Goal: Book appointment/travel/reservation

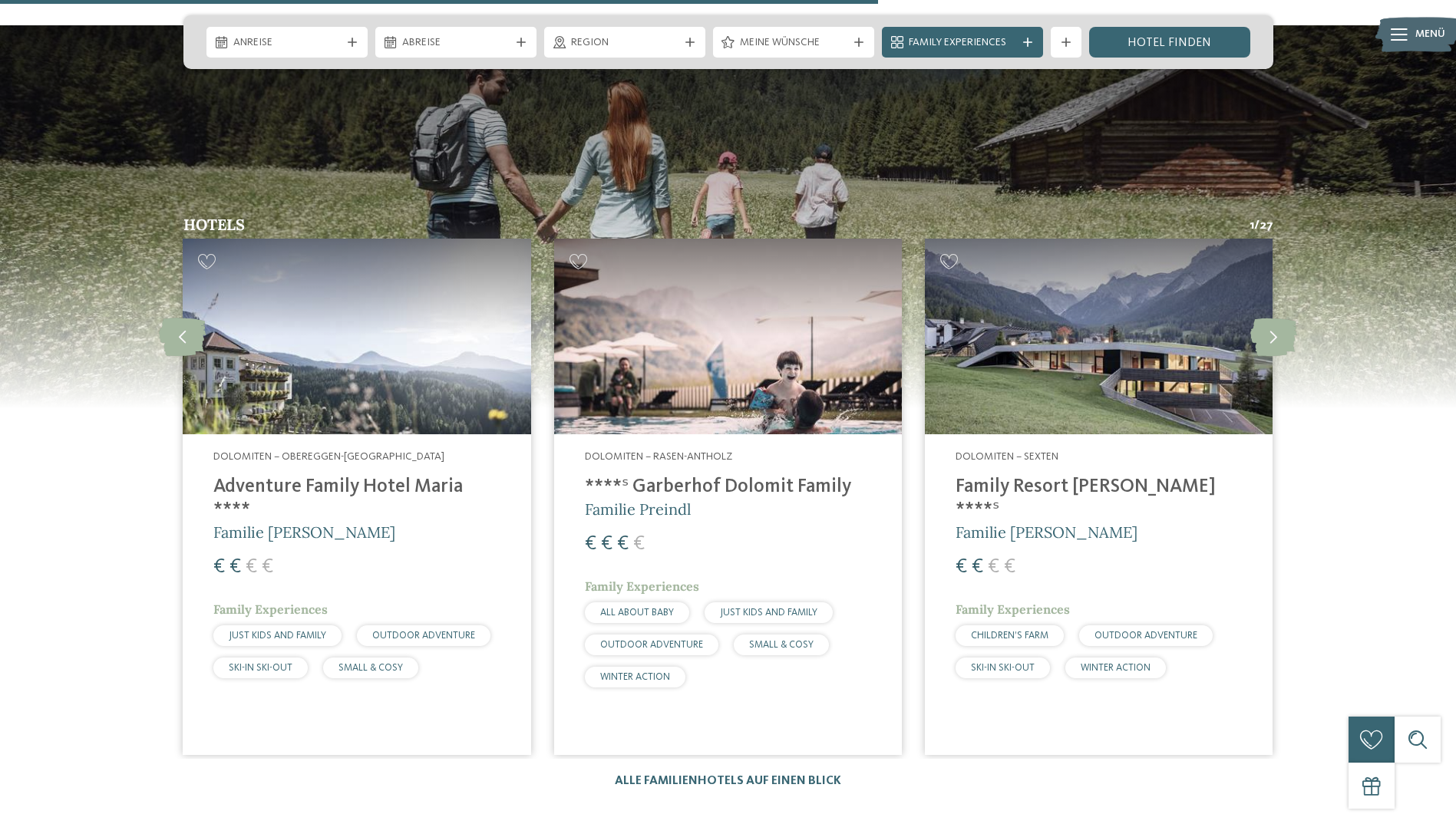
scroll to position [4374, 0]
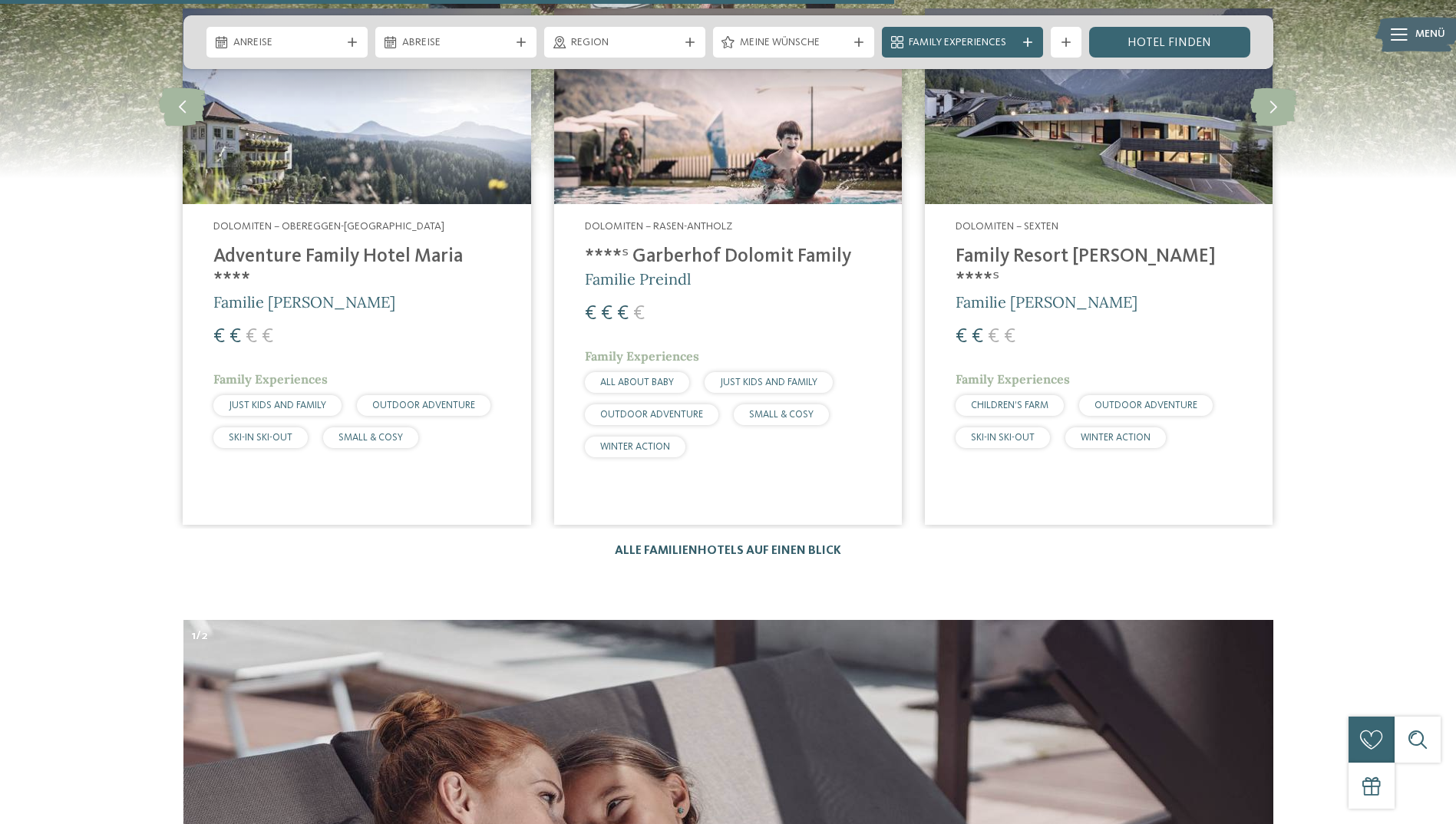
click at [673, 545] on link "Alle Familienhotels auf einen Blick" at bounding box center [728, 550] width 226 height 12
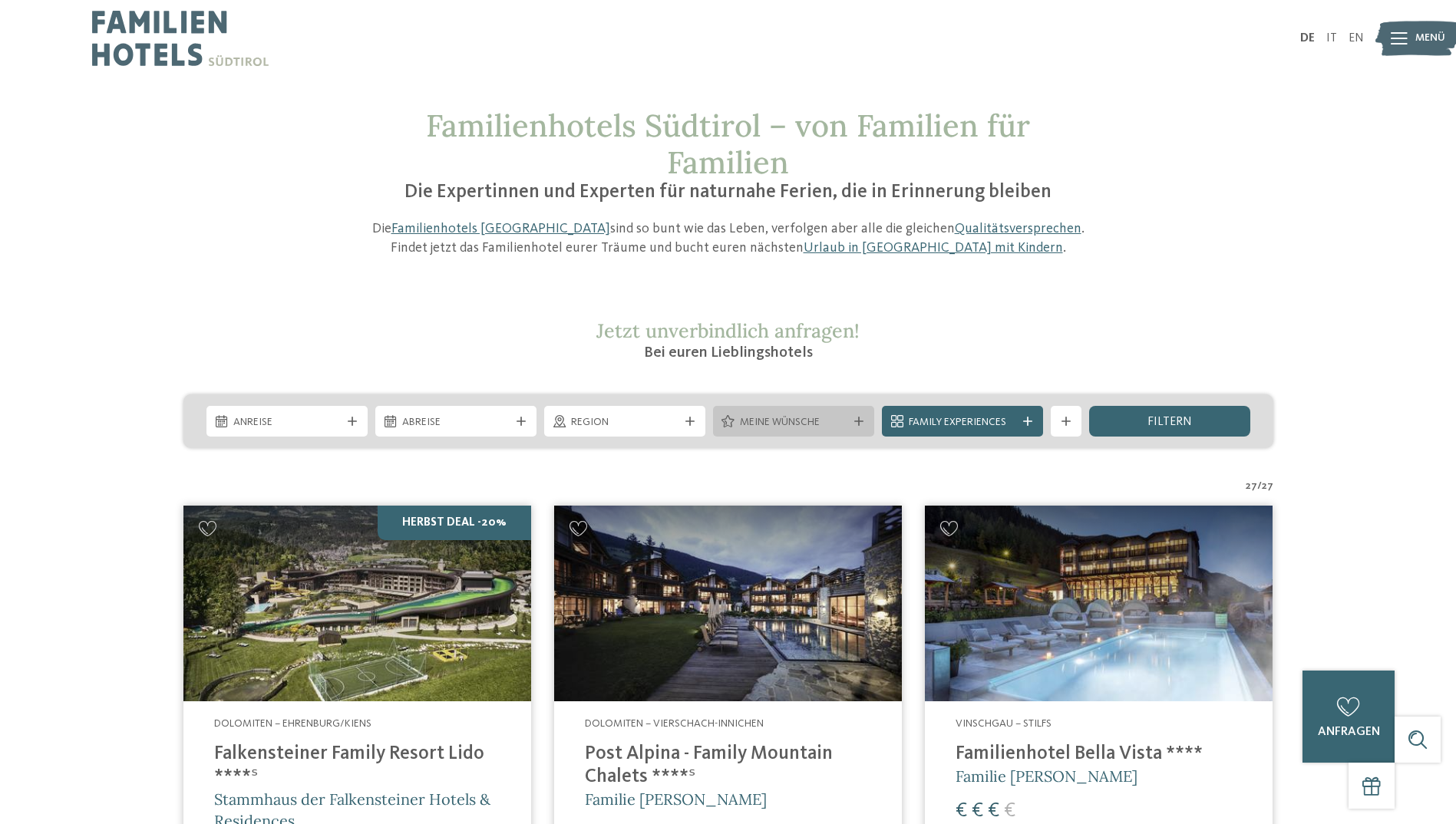
click at [855, 420] on icon at bounding box center [859, 421] width 9 height 9
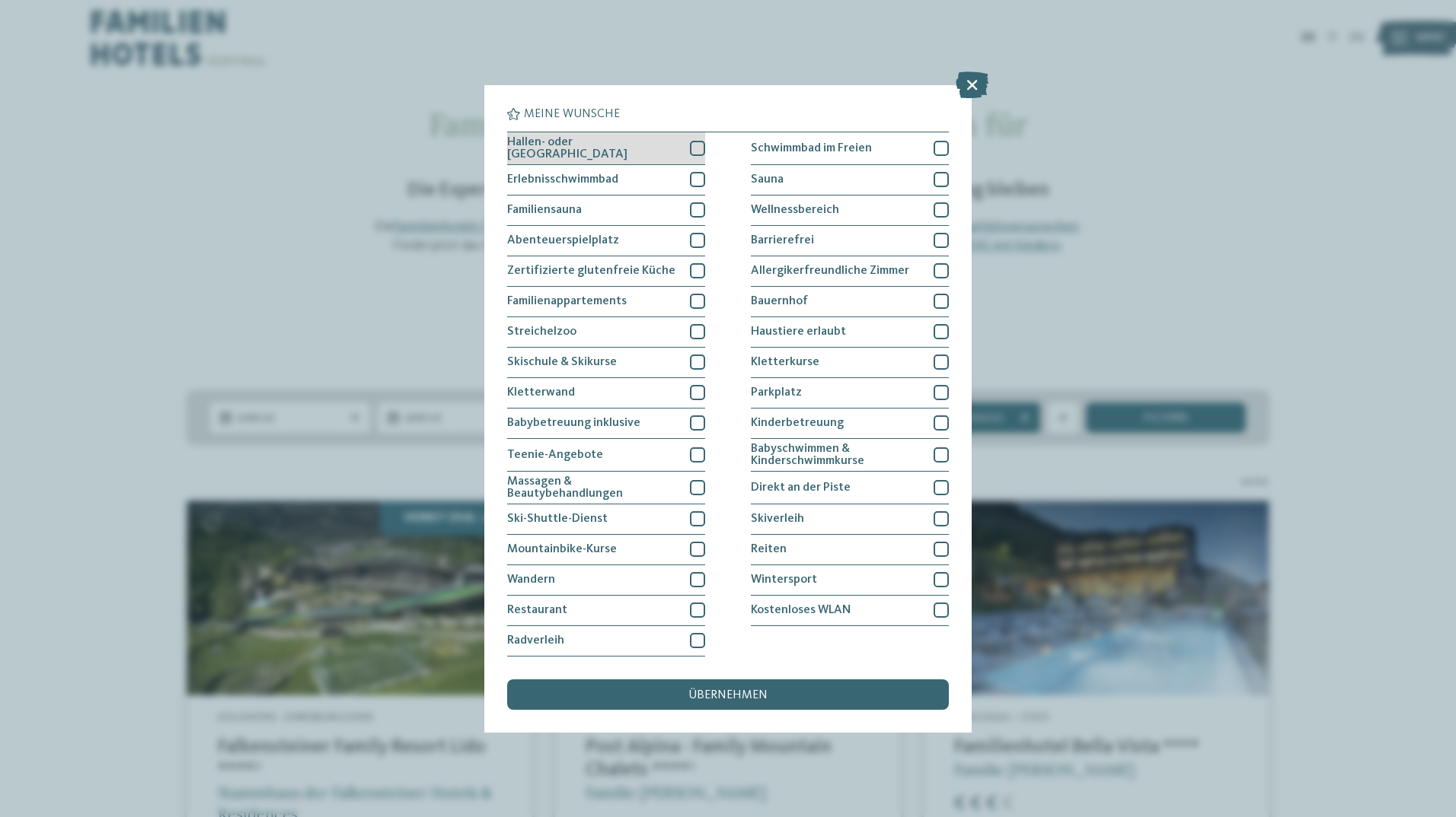
click at [698, 147] on div at bounding box center [697, 148] width 15 height 15
click at [755, 689] on span "übernehmen" at bounding box center [727, 695] width 79 height 12
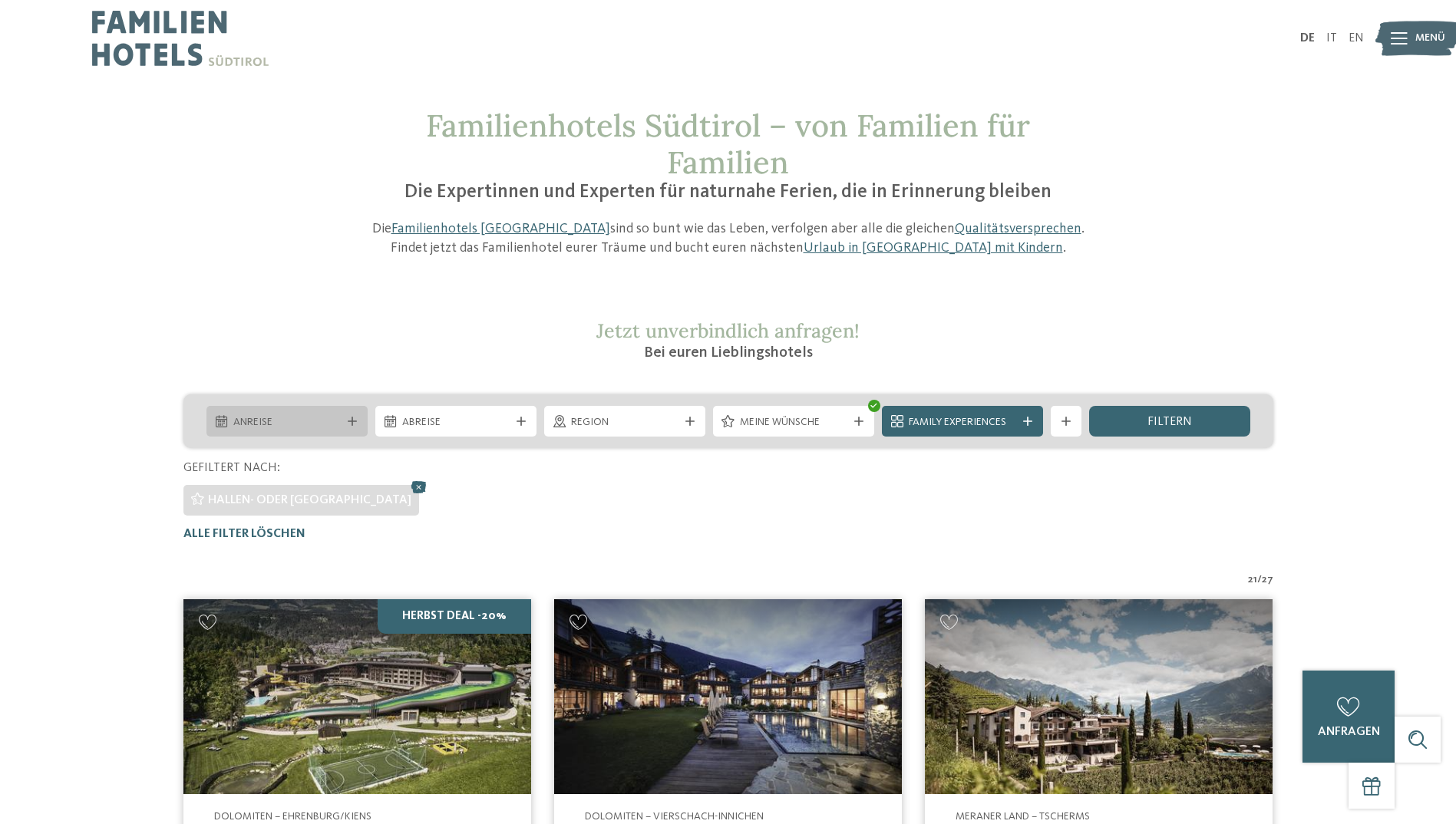
click at [346, 419] on div at bounding box center [352, 421] width 15 height 9
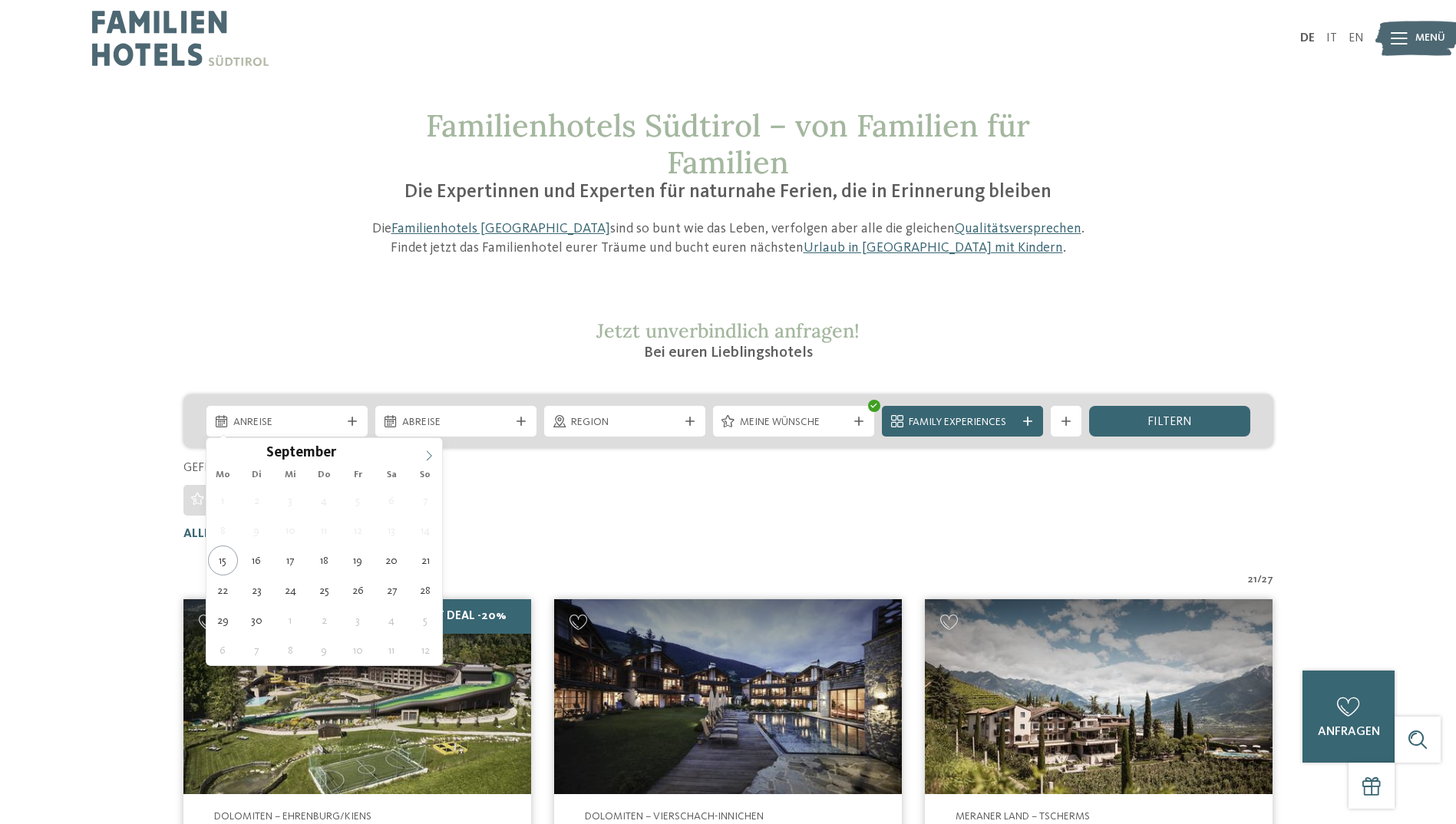
click at [424, 452] on icon at bounding box center [428, 455] width 10 height 10
click at [428, 452] on icon at bounding box center [429, 456] width 6 height 10
type input "****"
click at [427, 454] on icon at bounding box center [428, 455] width 10 height 10
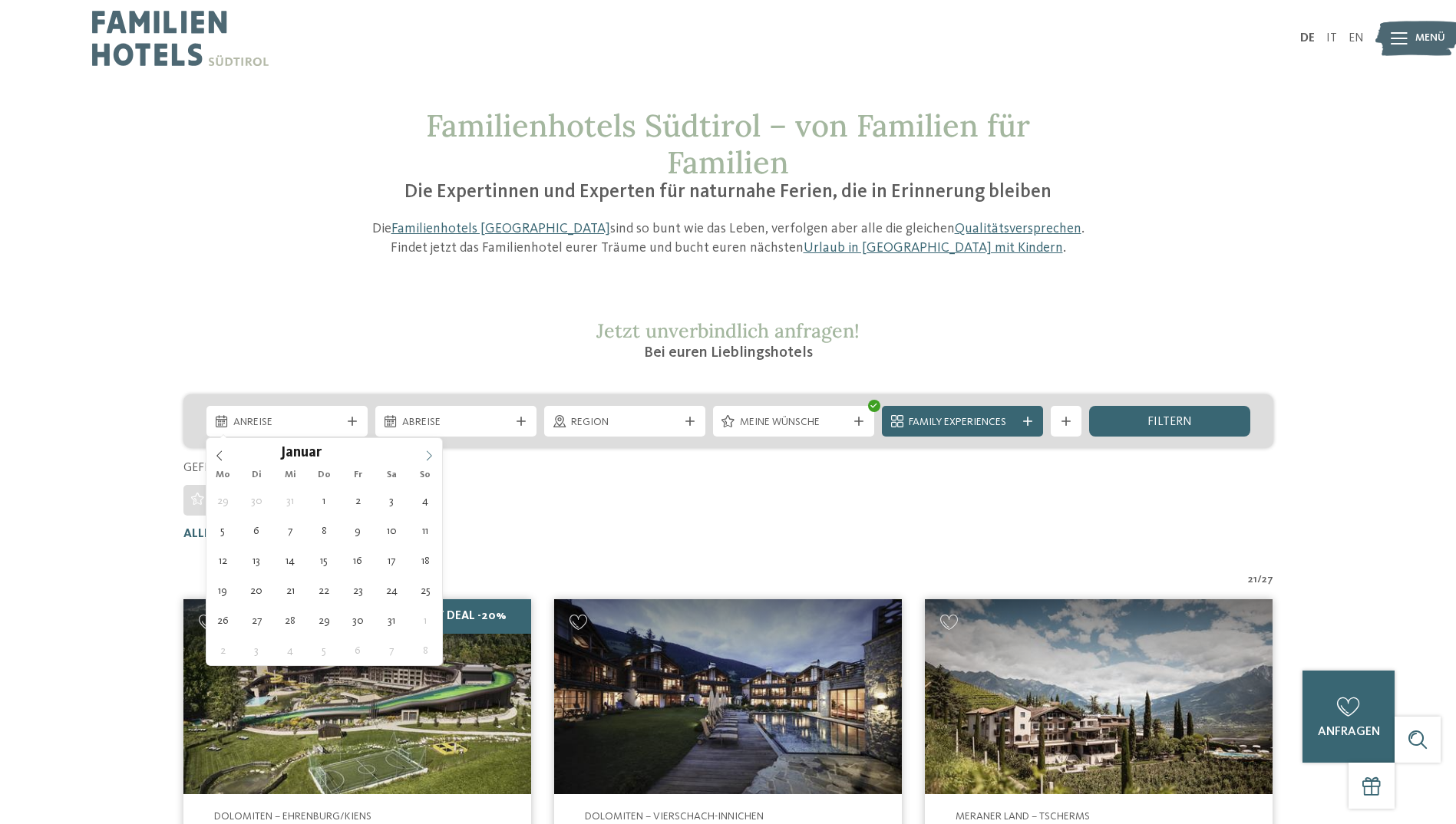
click at [427, 454] on icon at bounding box center [428, 455] width 10 height 10
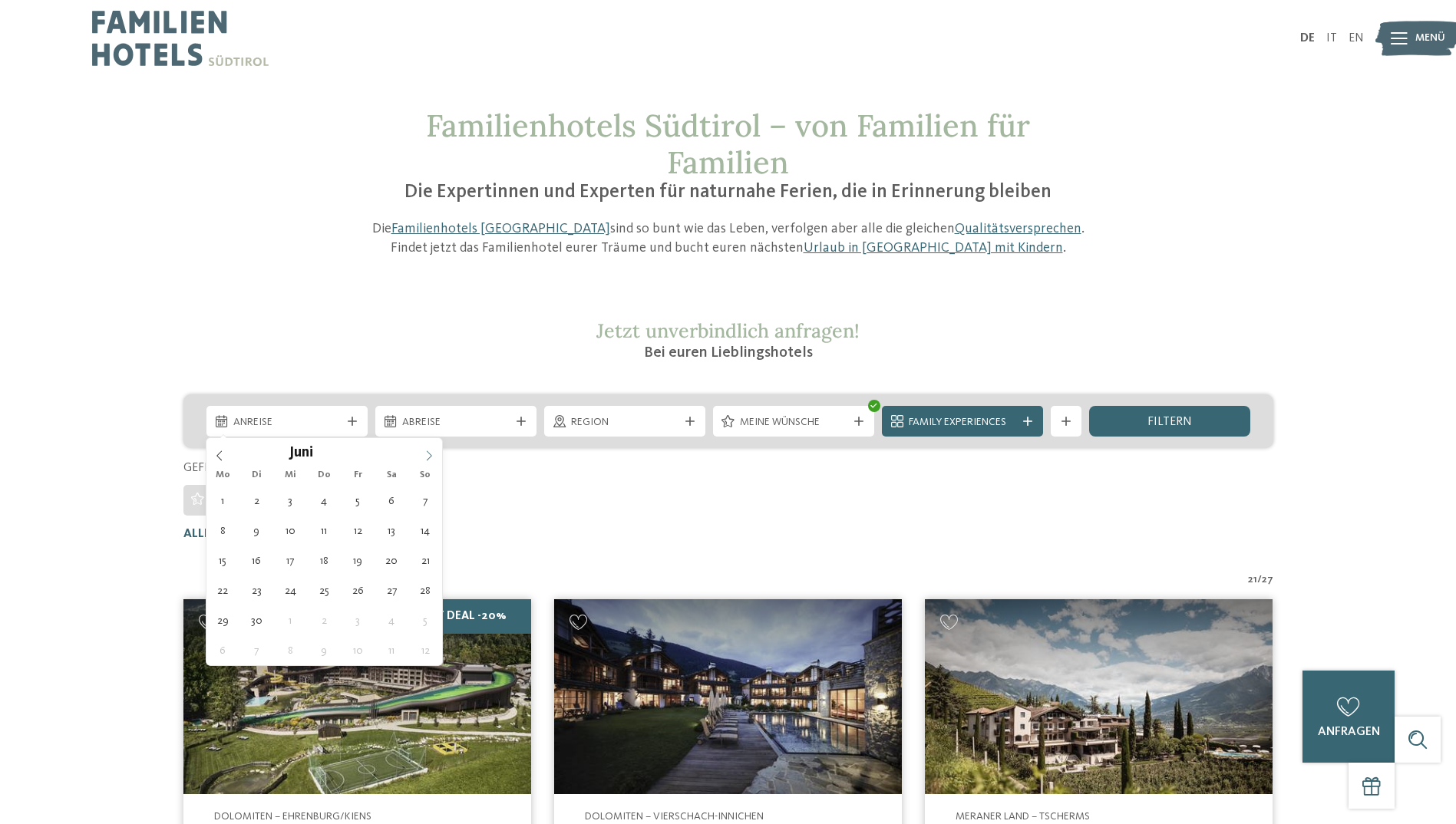
click at [427, 454] on icon at bounding box center [428, 455] width 10 height 10
click at [426, 451] on icon at bounding box center [428, 455] width 10 height 10
type div "[DATE]"
type input "****"
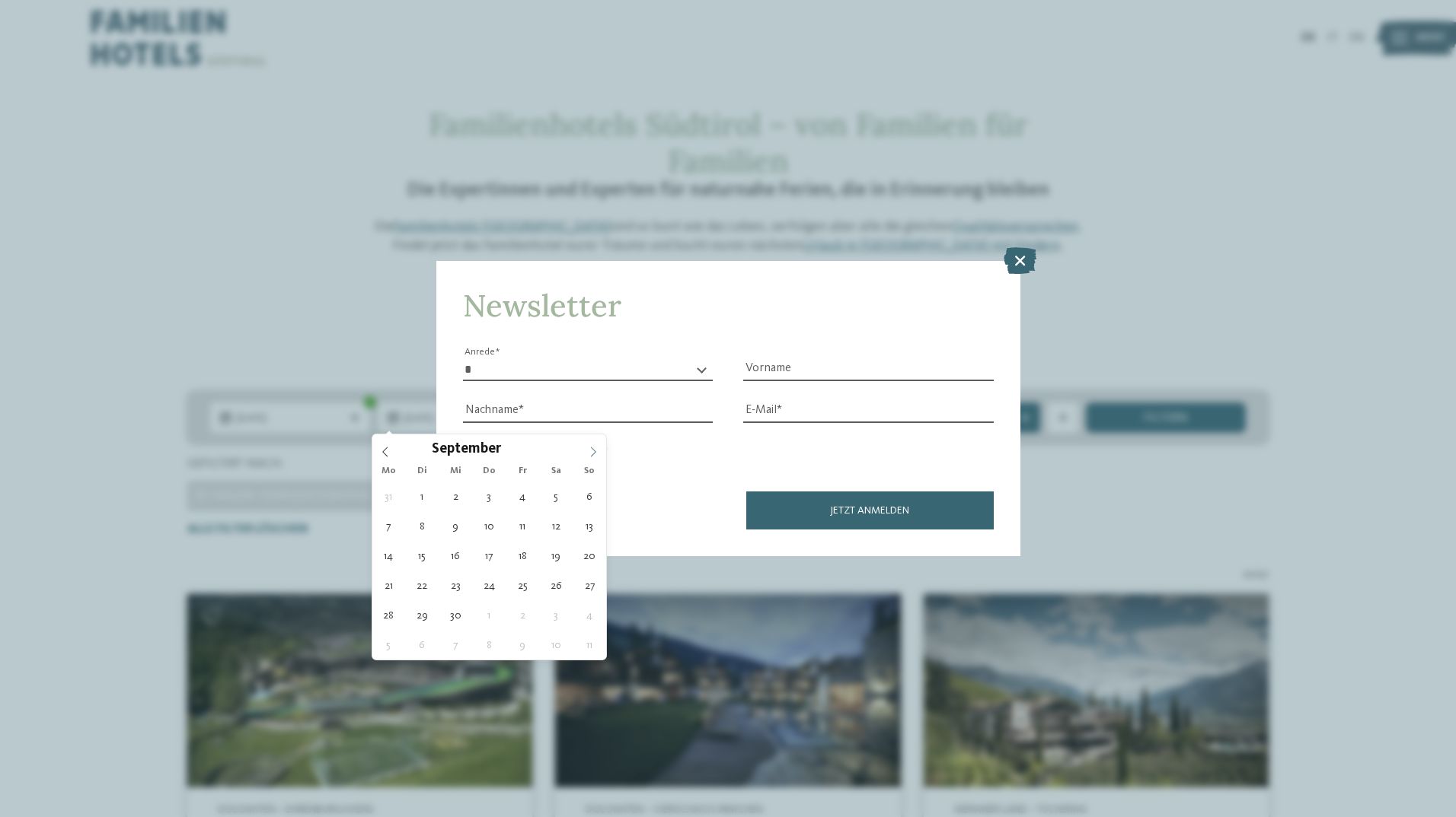
click at [591, 452] on icon at bounding box center [592, 452] width 10 height 10
type div "[DATE]"
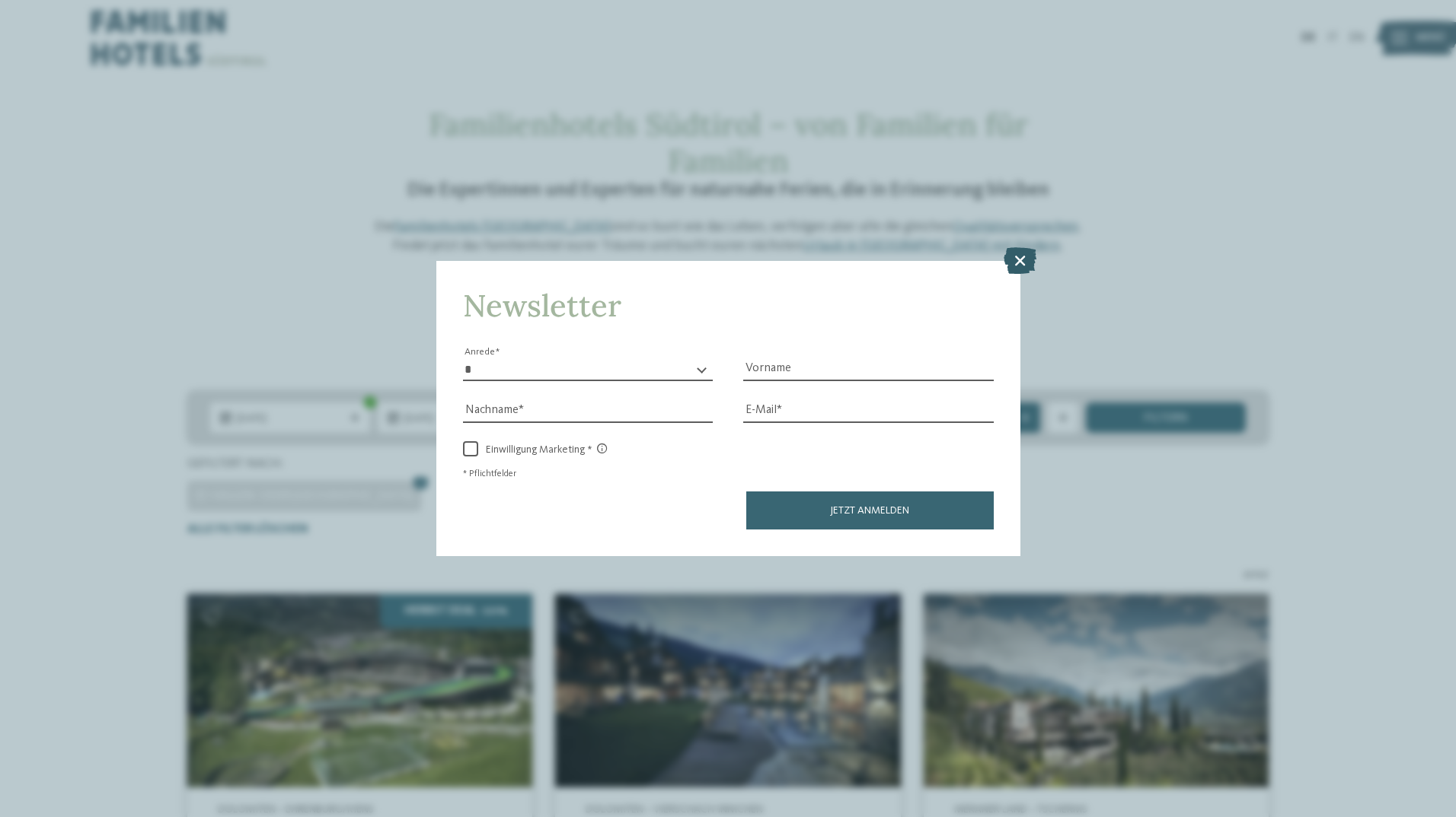
click at [1020, 258] on icon at bounding box center [1019, 259] width 33 height 26
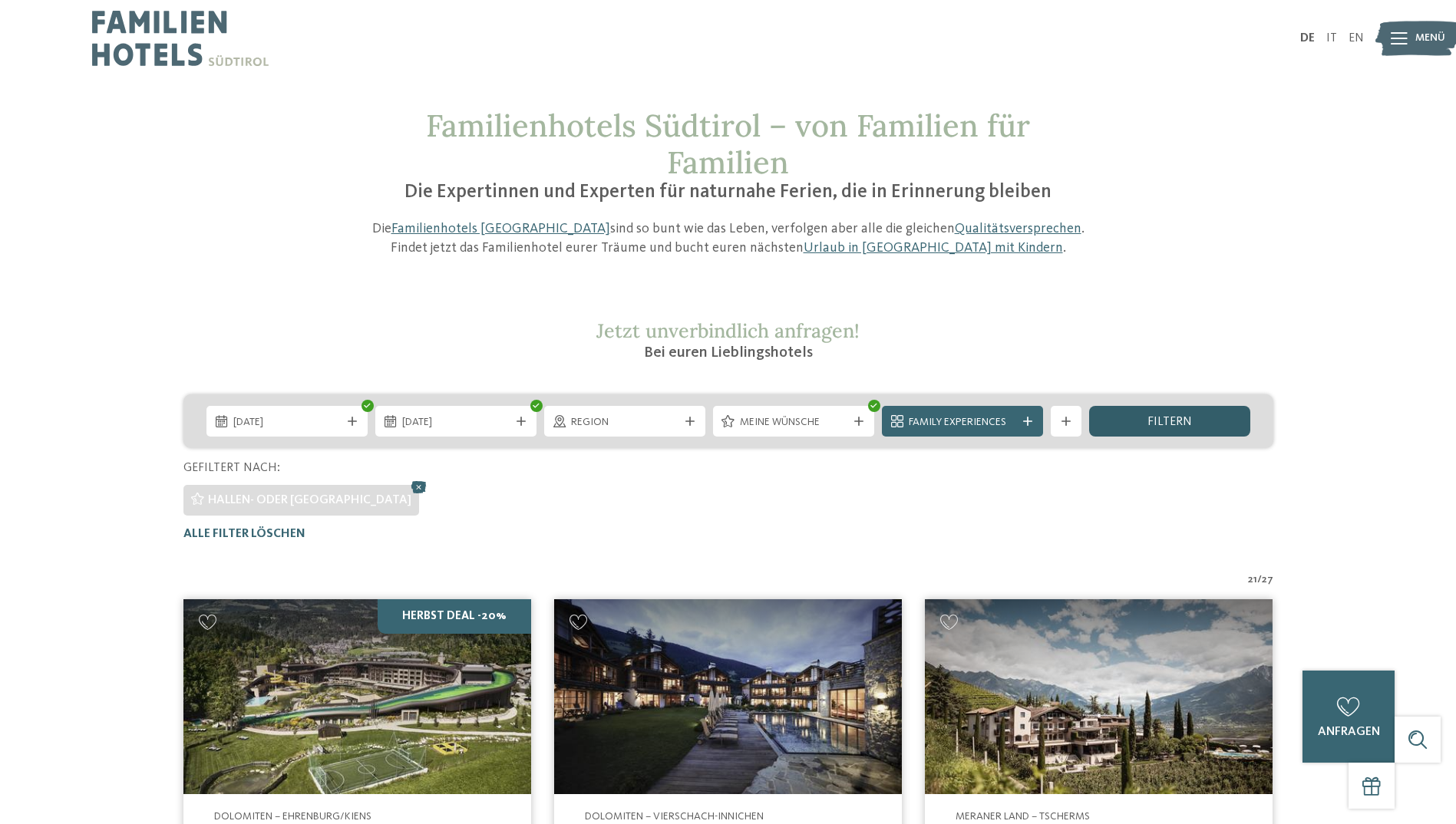
click at [1192, 422] on div "filtern" at bounding box center [1169, 422] width 161 height 31
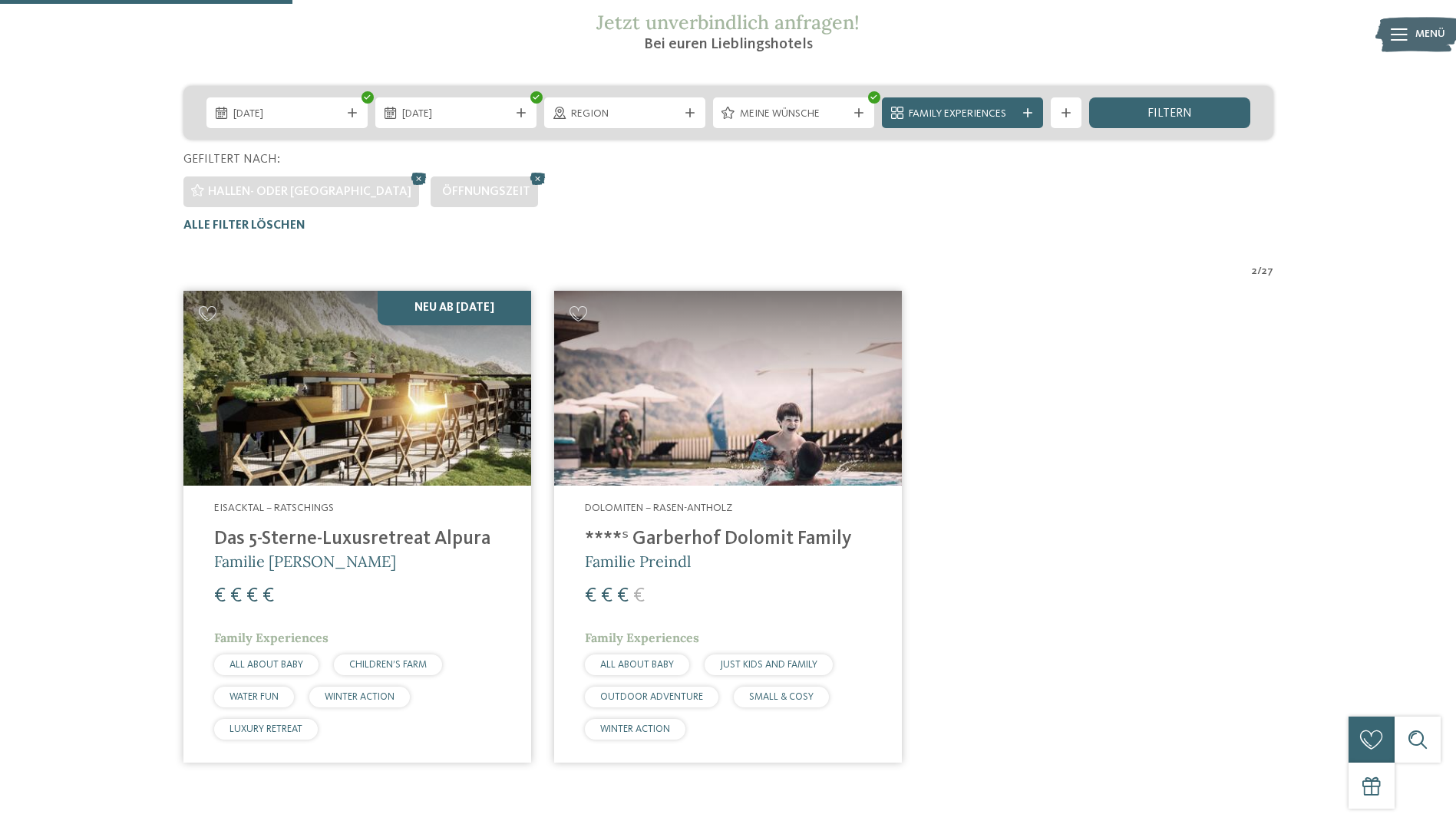
scroll to position [2, 0]
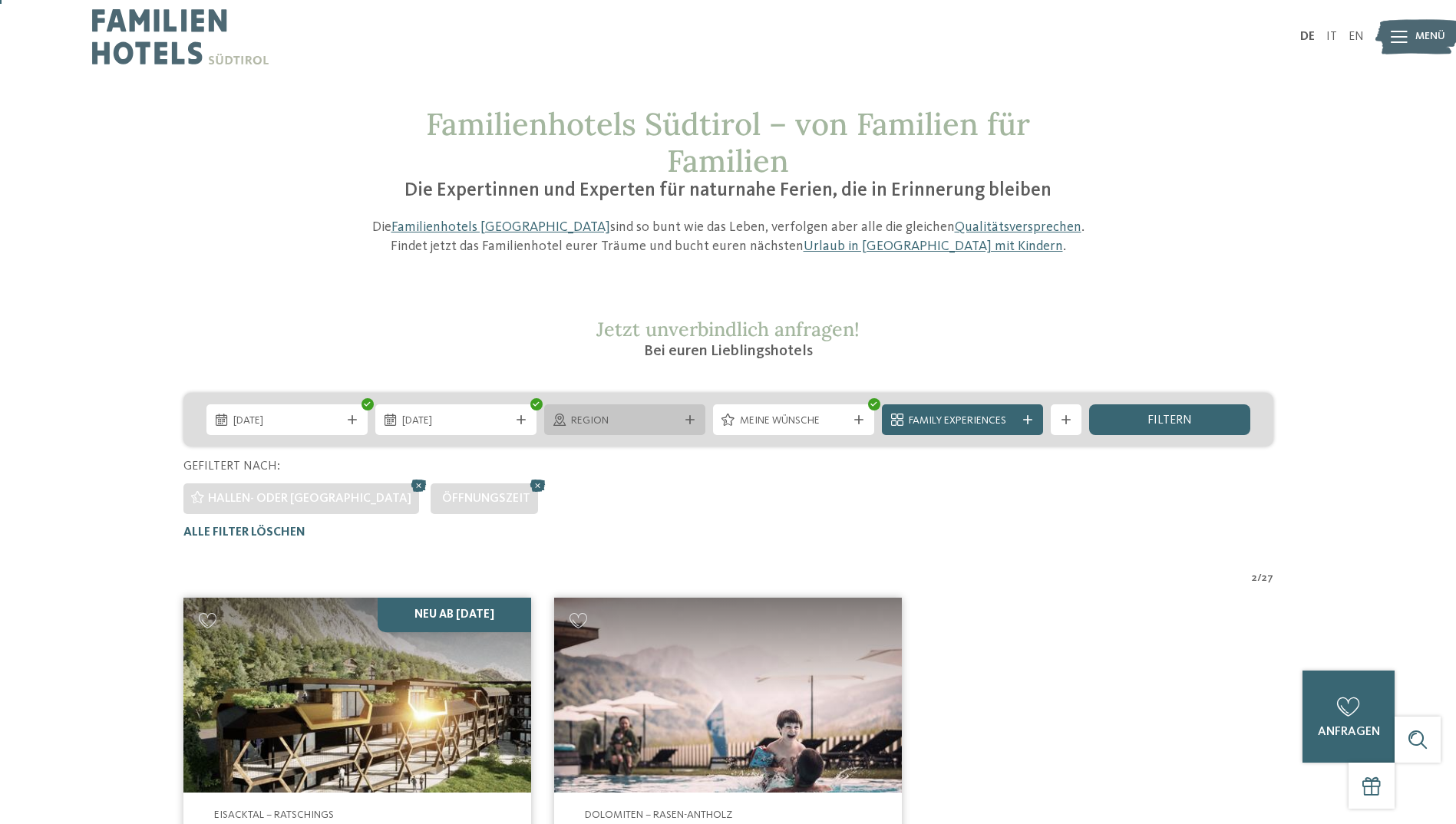
click at [622, 414] on span "Region" at bounding box center [625, 421] width 108 height 15
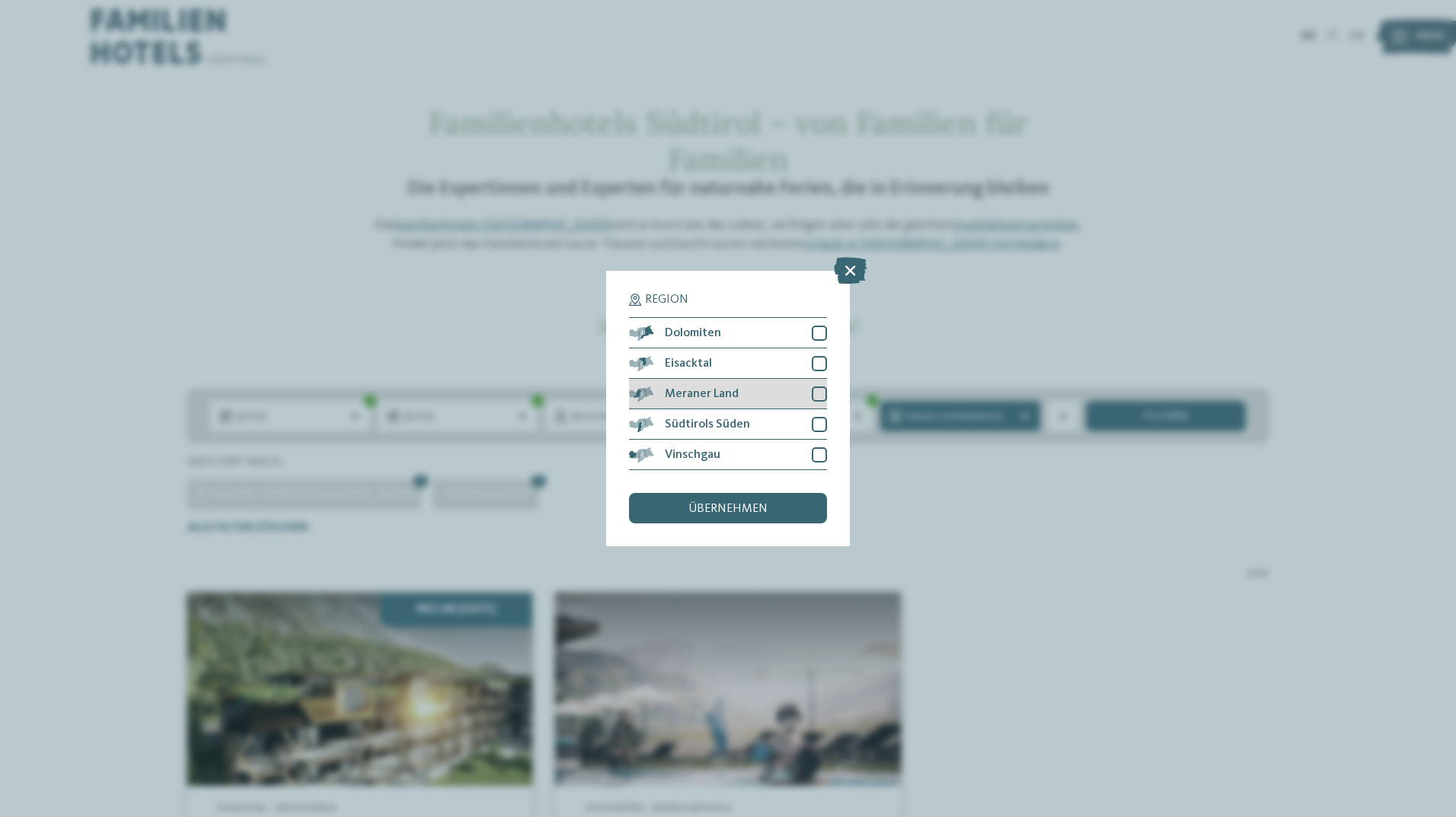
click at [822, 397] on div at bounding box center [819, 394] width 15 height 15
click at [726, 507] on span "übernehmen" at bounding box center [727, 508] width 79 height 12
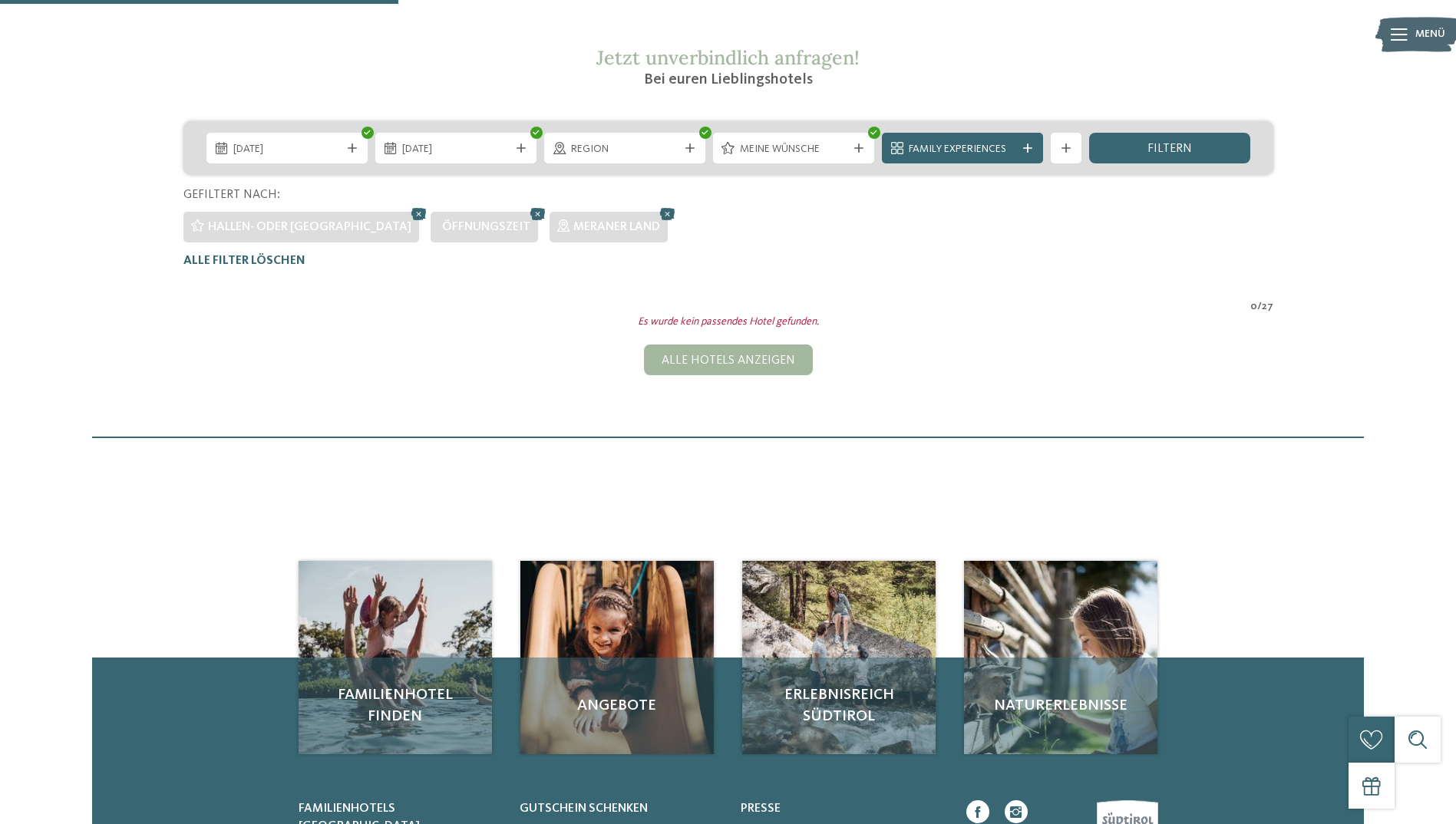
scroll to position [120, 0]
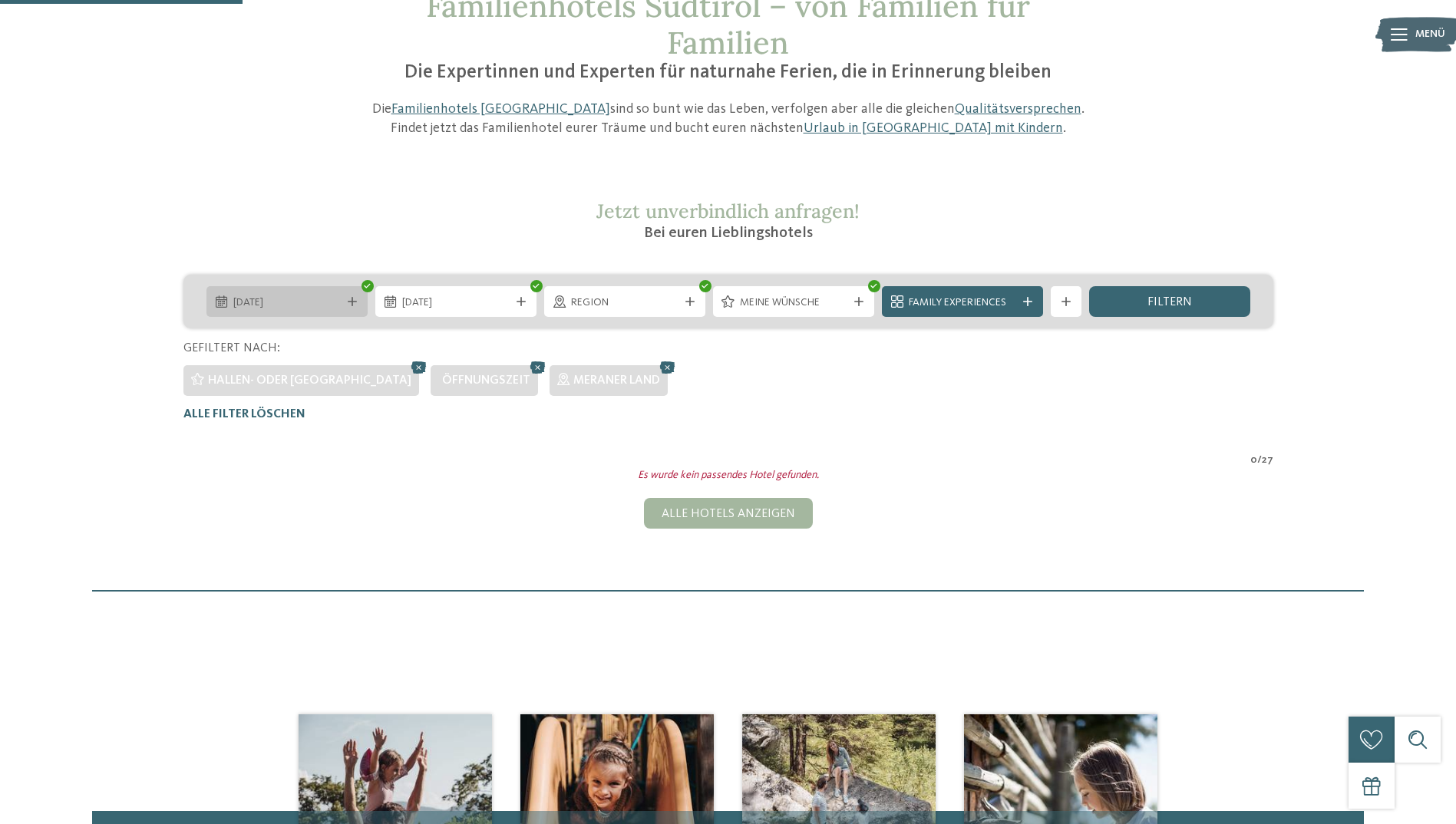
click at [350, 302] on icon at bounding box center [352, 301] width 9 height 9
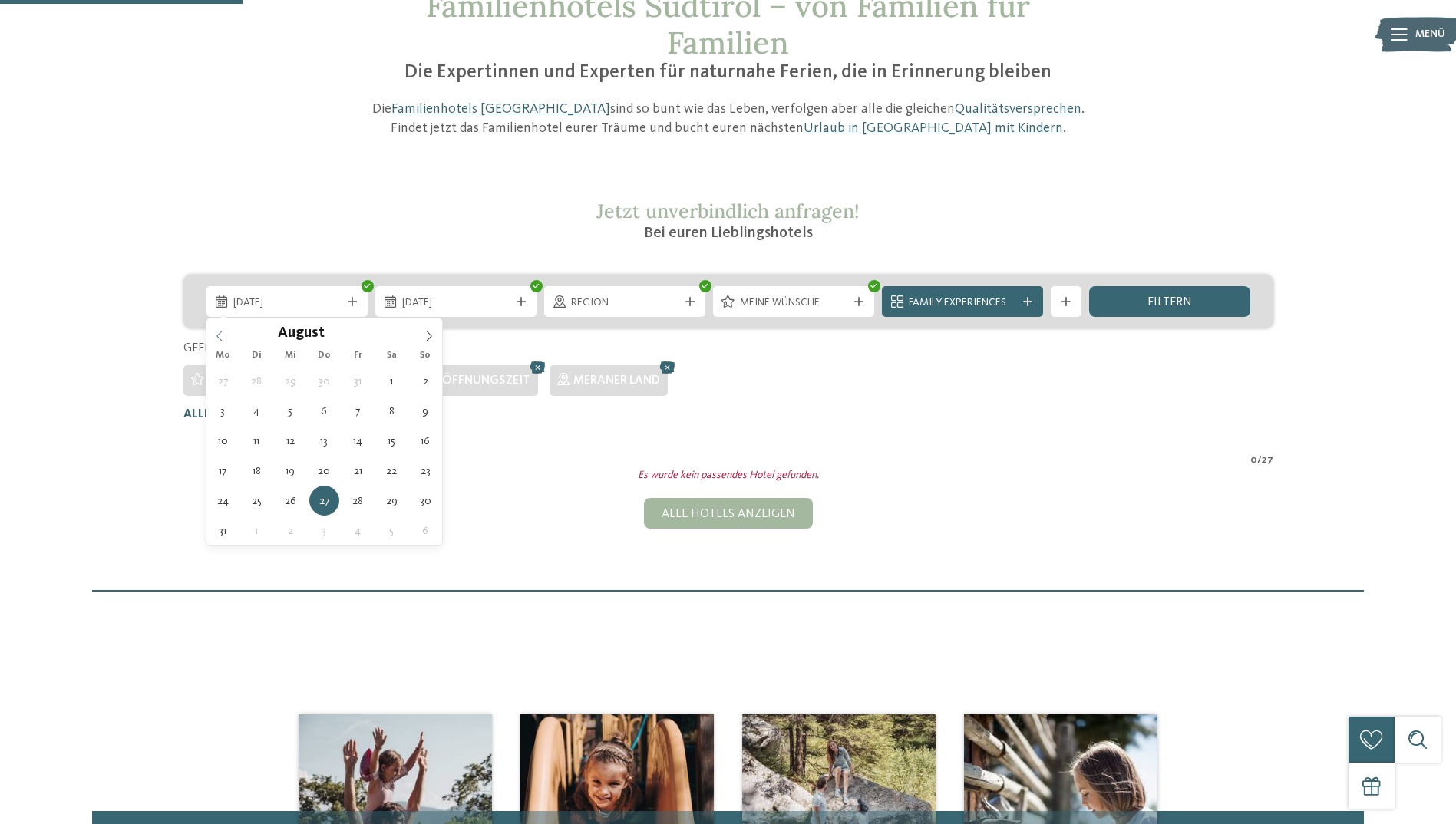
click at [216, 333] on icon at bounding box center [219, 336] width 10 height 10
type div "[DATE]"
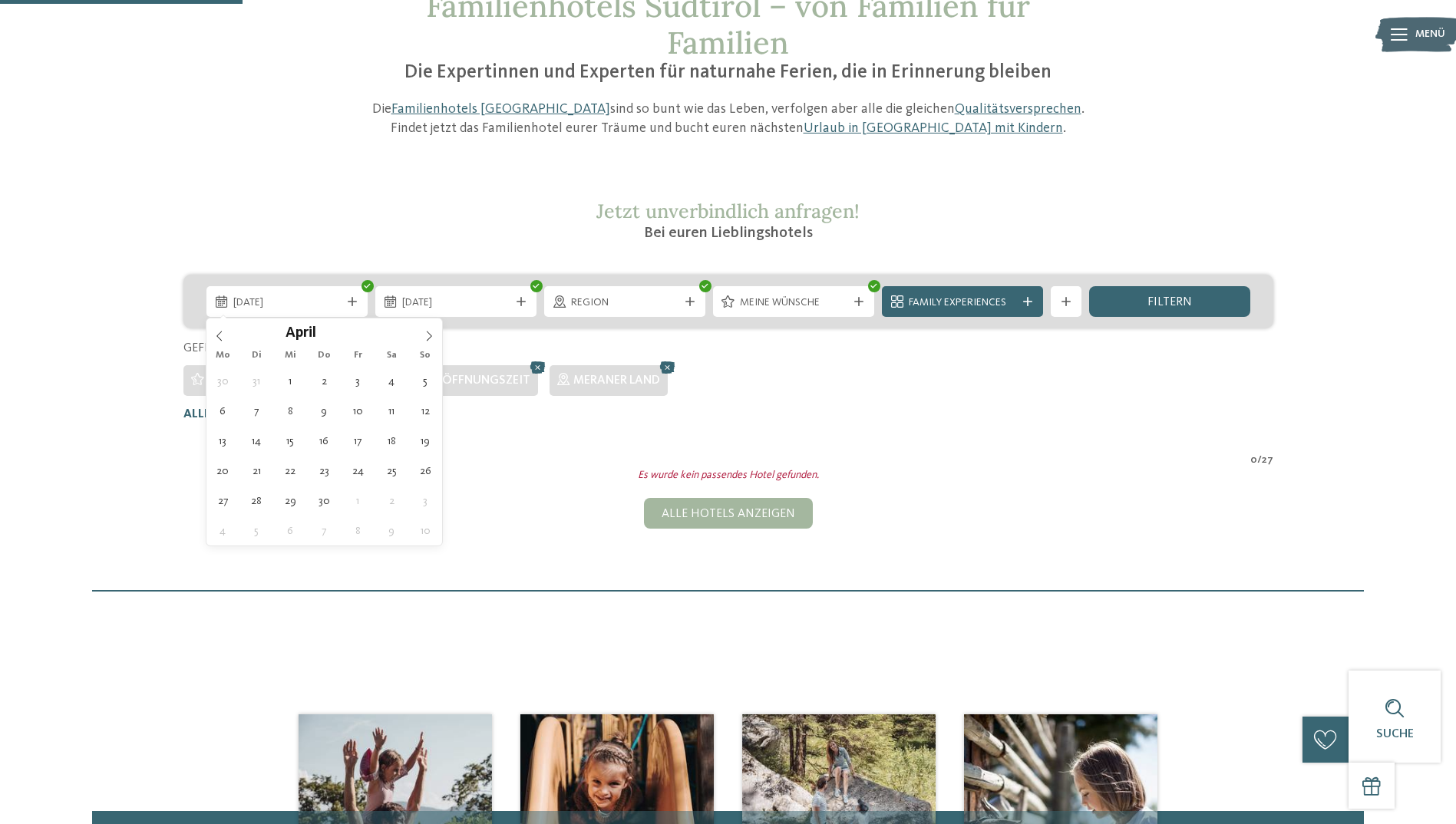
drag, startPoint x: 216, startPoint y: 333, endPoint x: 324, endPoint y: 410, distance: 132.6
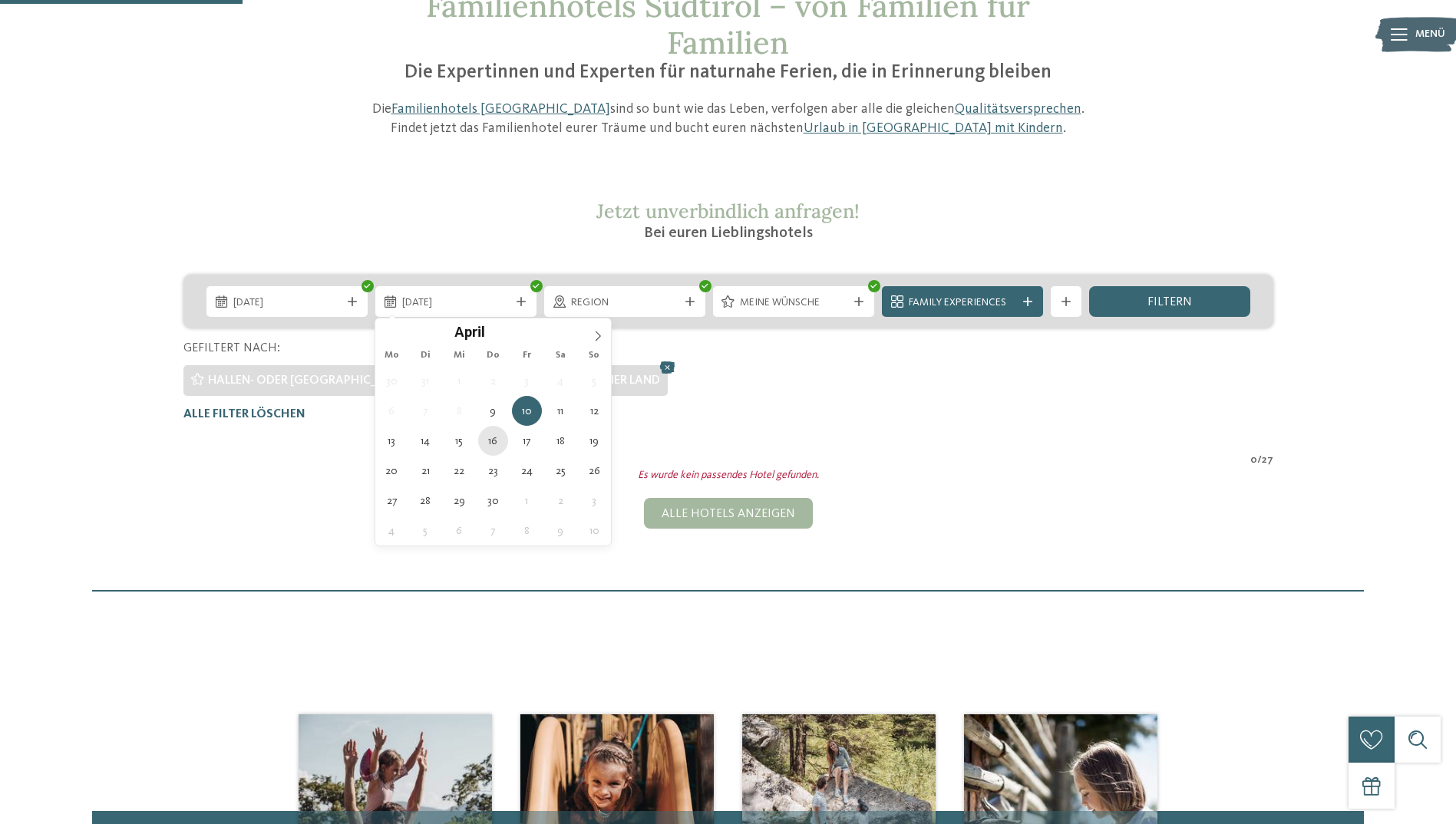
type div "[DATE]"
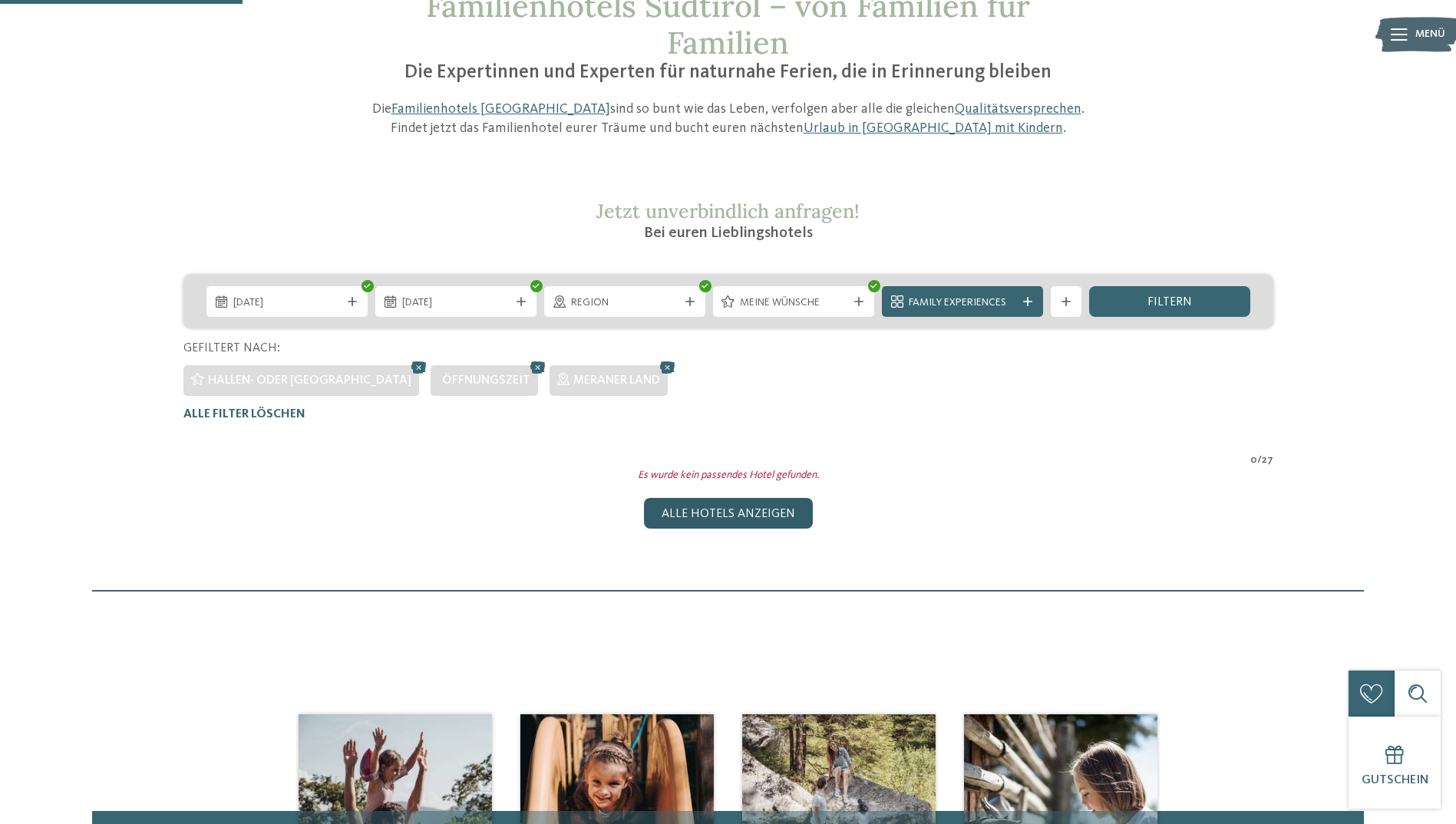
click at [746, 513] on div "Alle Hotels anzeigen" at bounding box center [728, 513] width 169 height 31
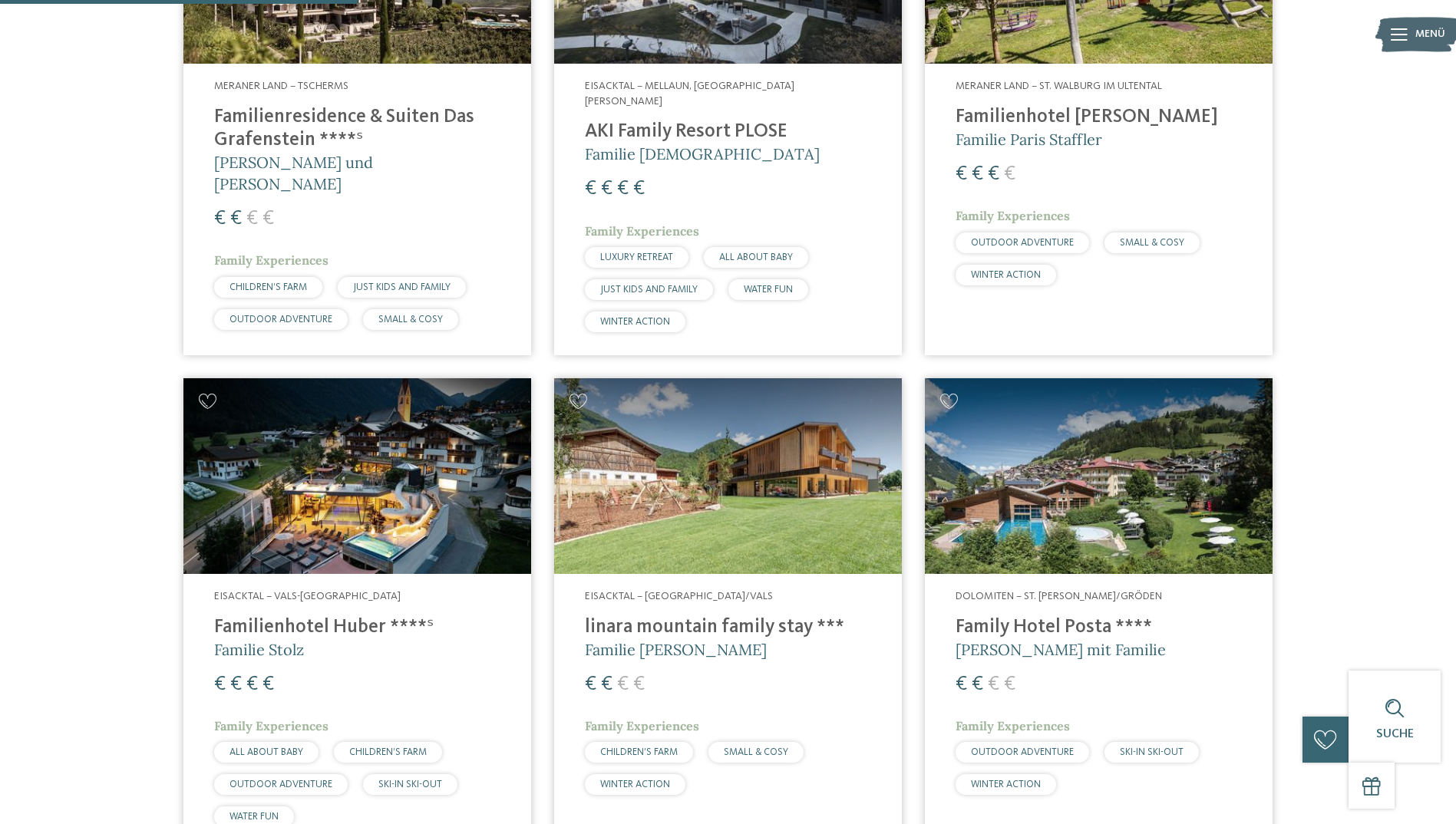
scroll to position [1331, 0]
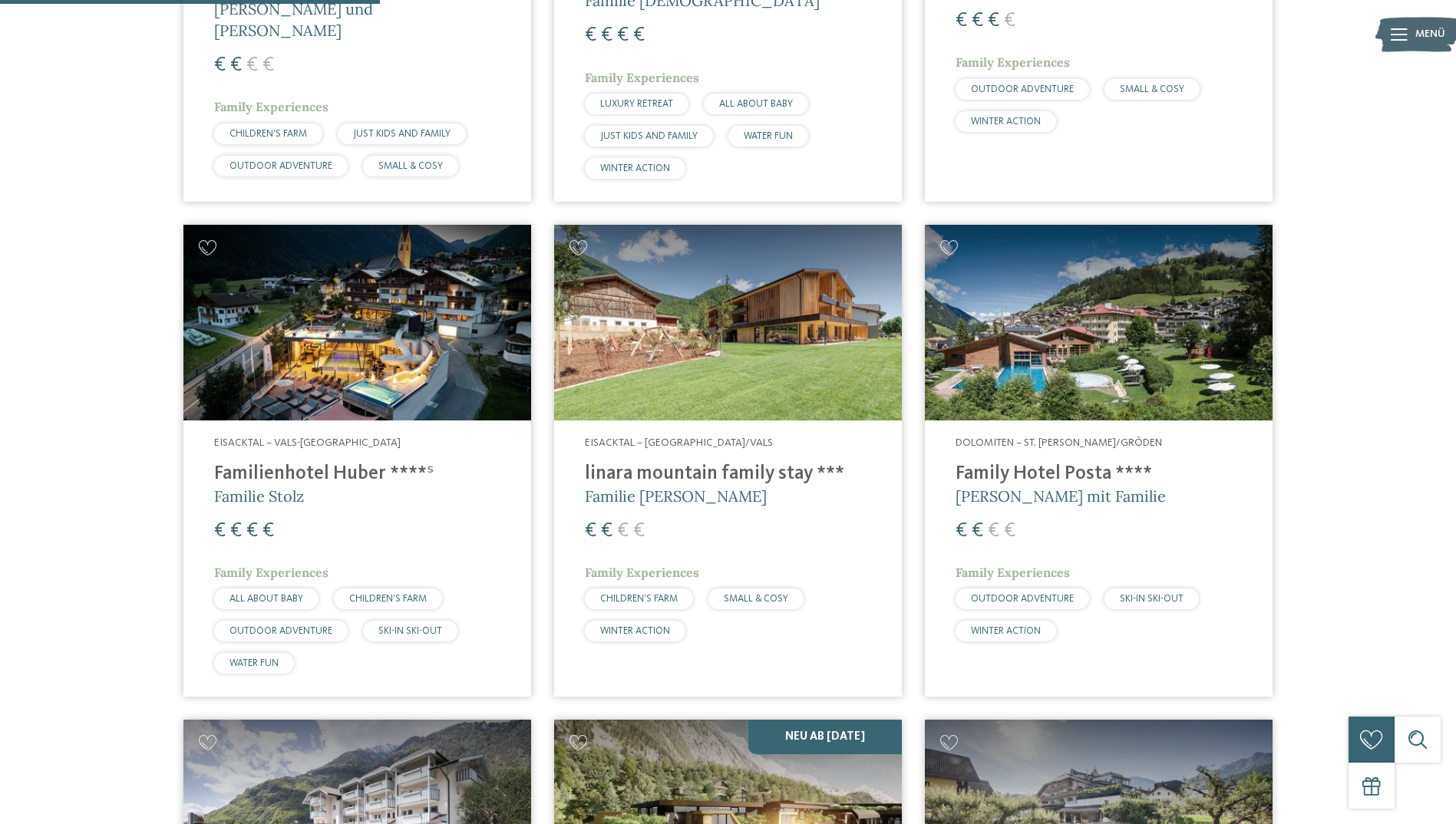
click at [1050, 463] on h4 "Family Hotel Posta ****" at bounding box center [1099, 474] width 287 height 23
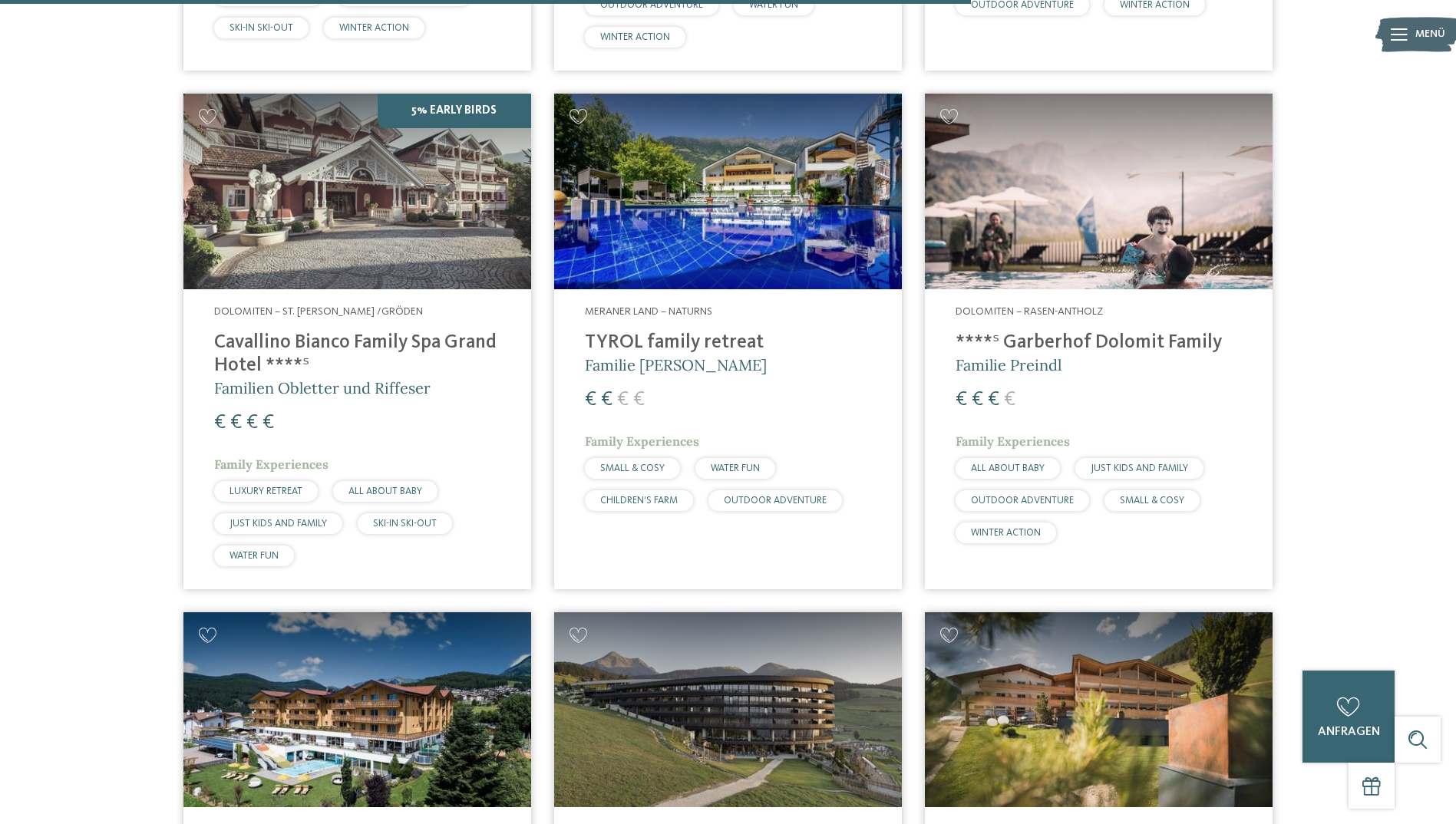
scroll to position [3403, 0]
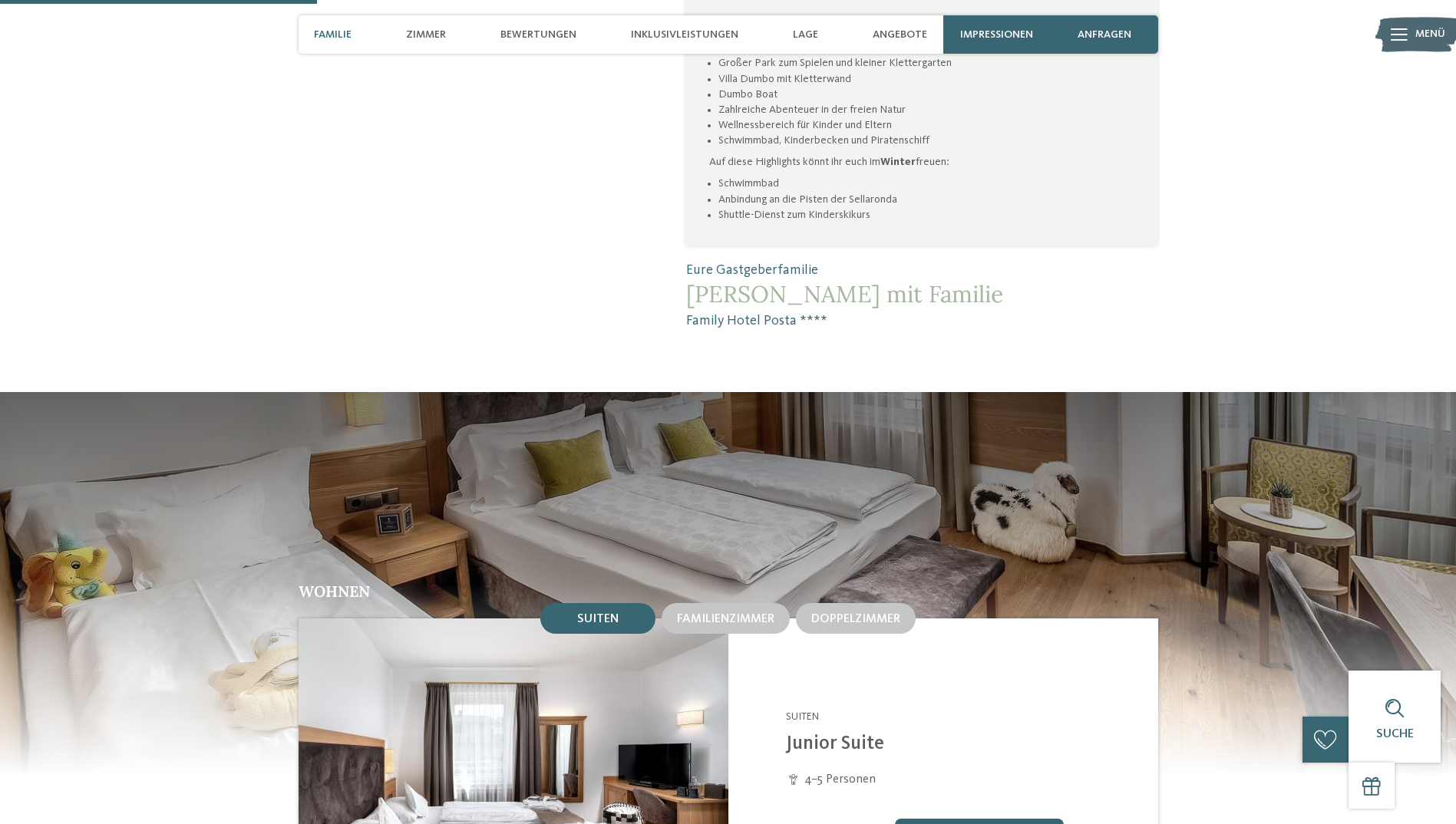
scroll to position [1228, 0]
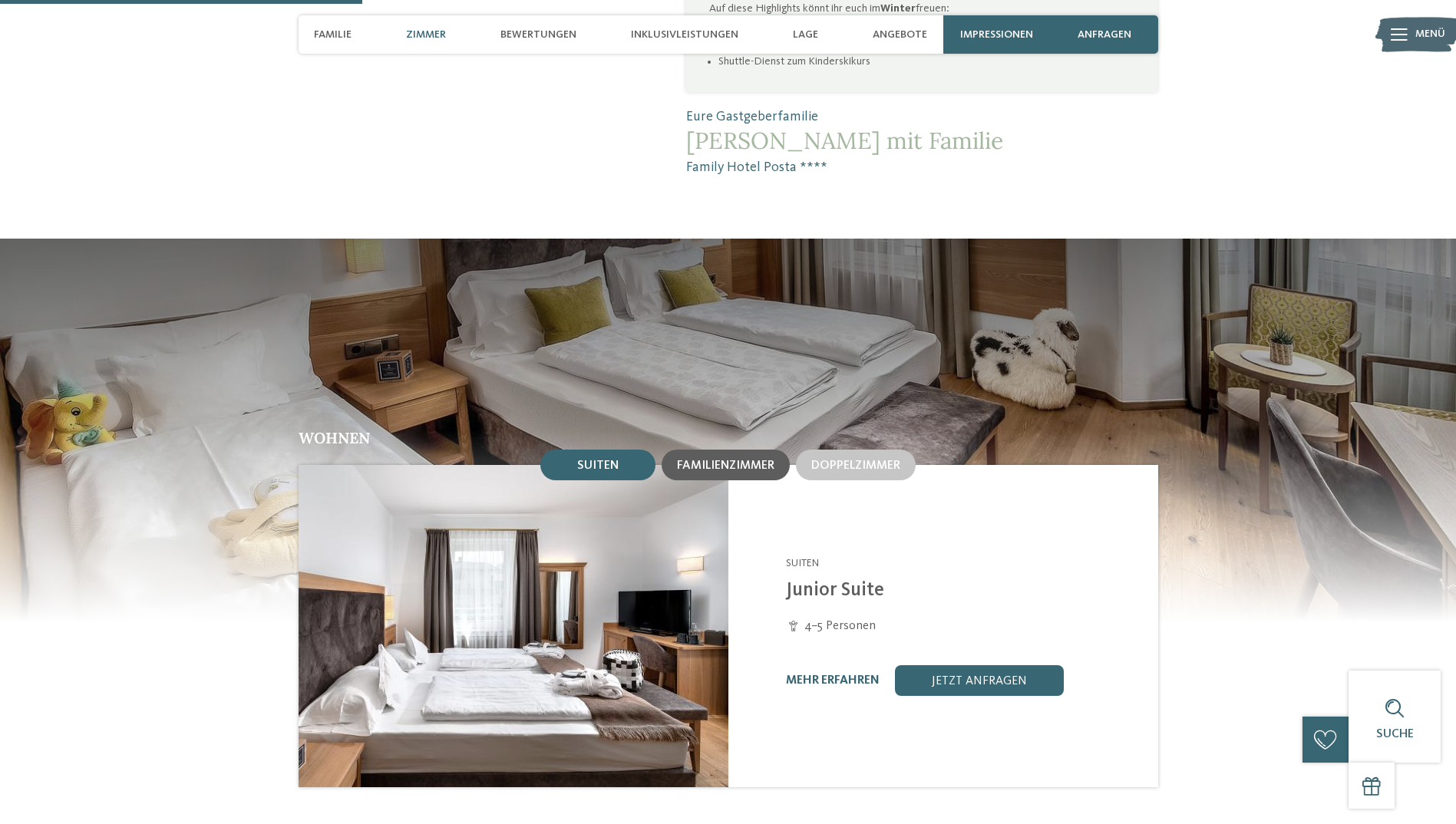
click at [728, 450] on div "Familienzimmer" at bounding box center [725, 465] width 128 height 31
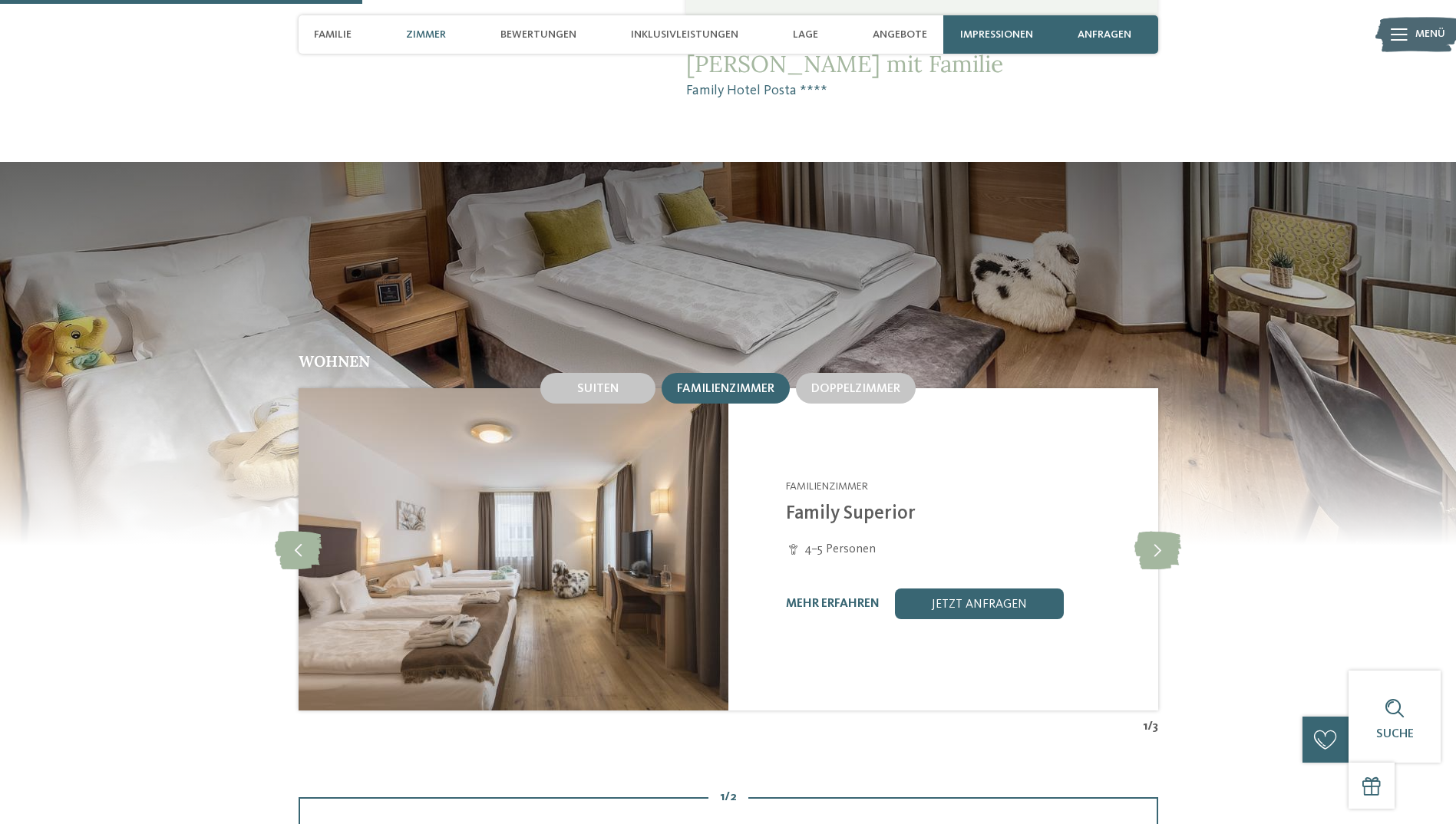
scroll to position [1382, 0]
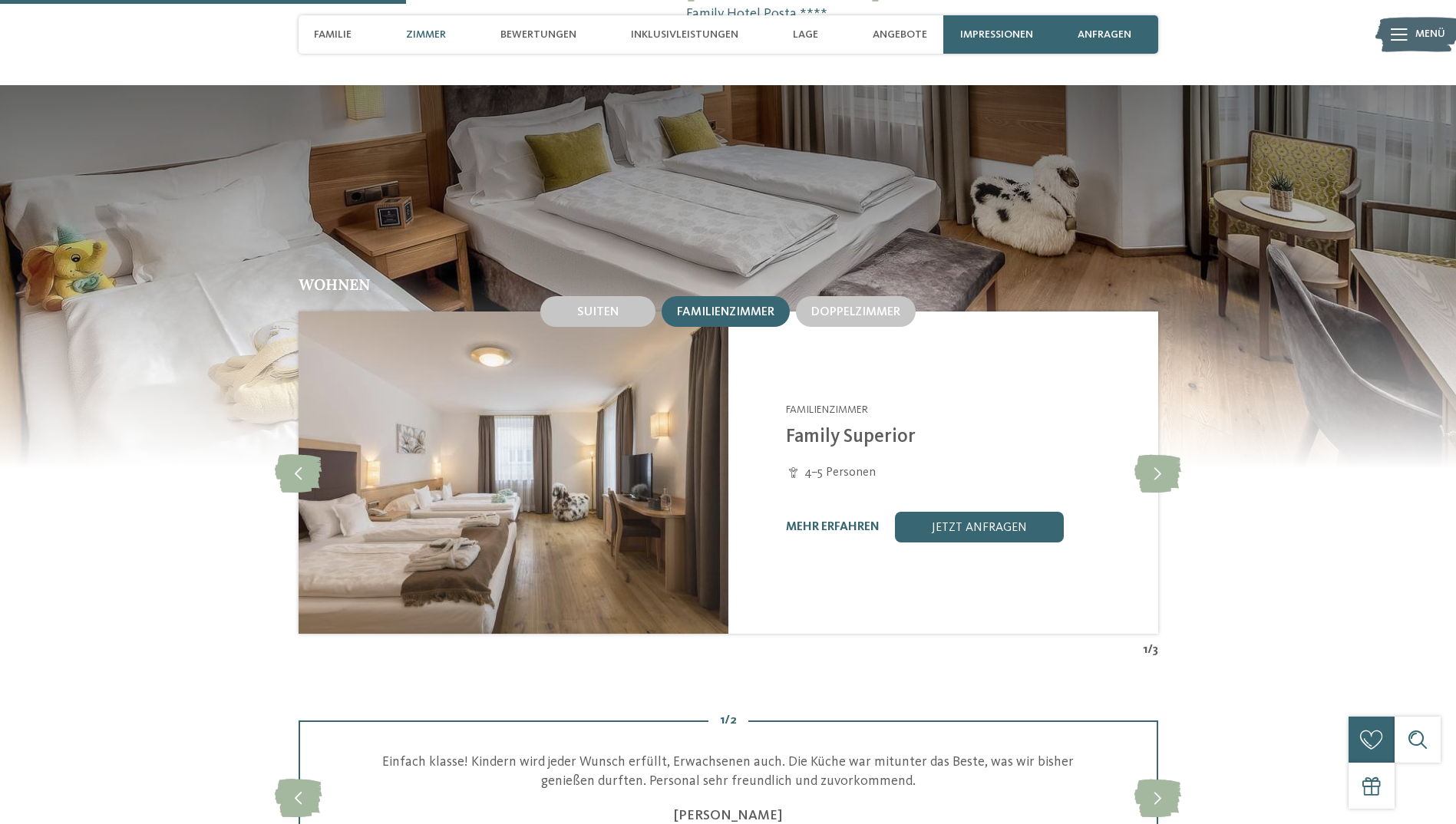
click at [848, 512] on div "mehr erfahren jetzt anfragen" at bounding box center [963, 527] width 353 height 31
click at [848, 521] on link "mehr erfahren" at bounding box center [833, 527] width 93 height 12
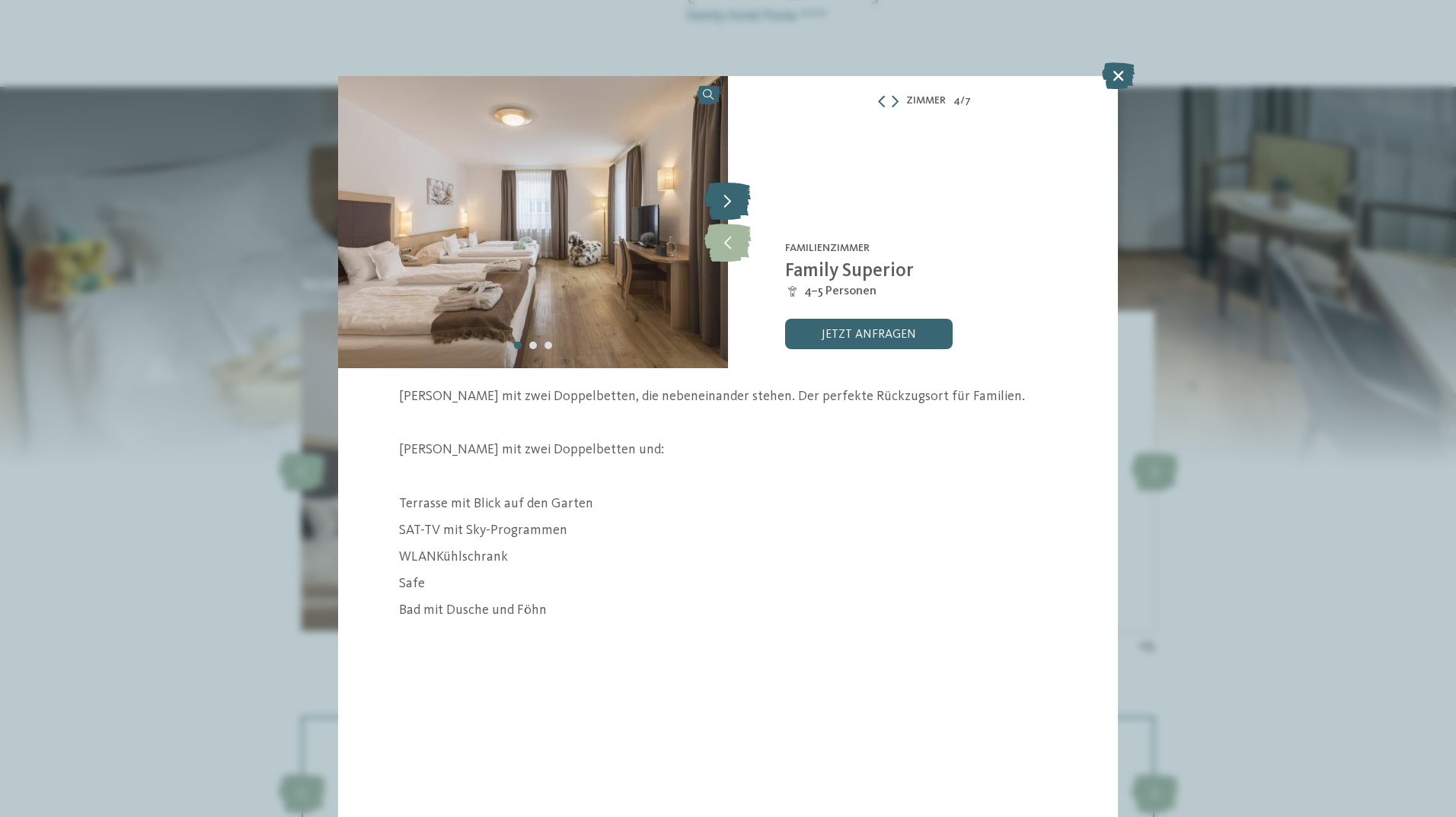
click at [733, 199] on icon at bounding box center [727, 201] width 46 height 38
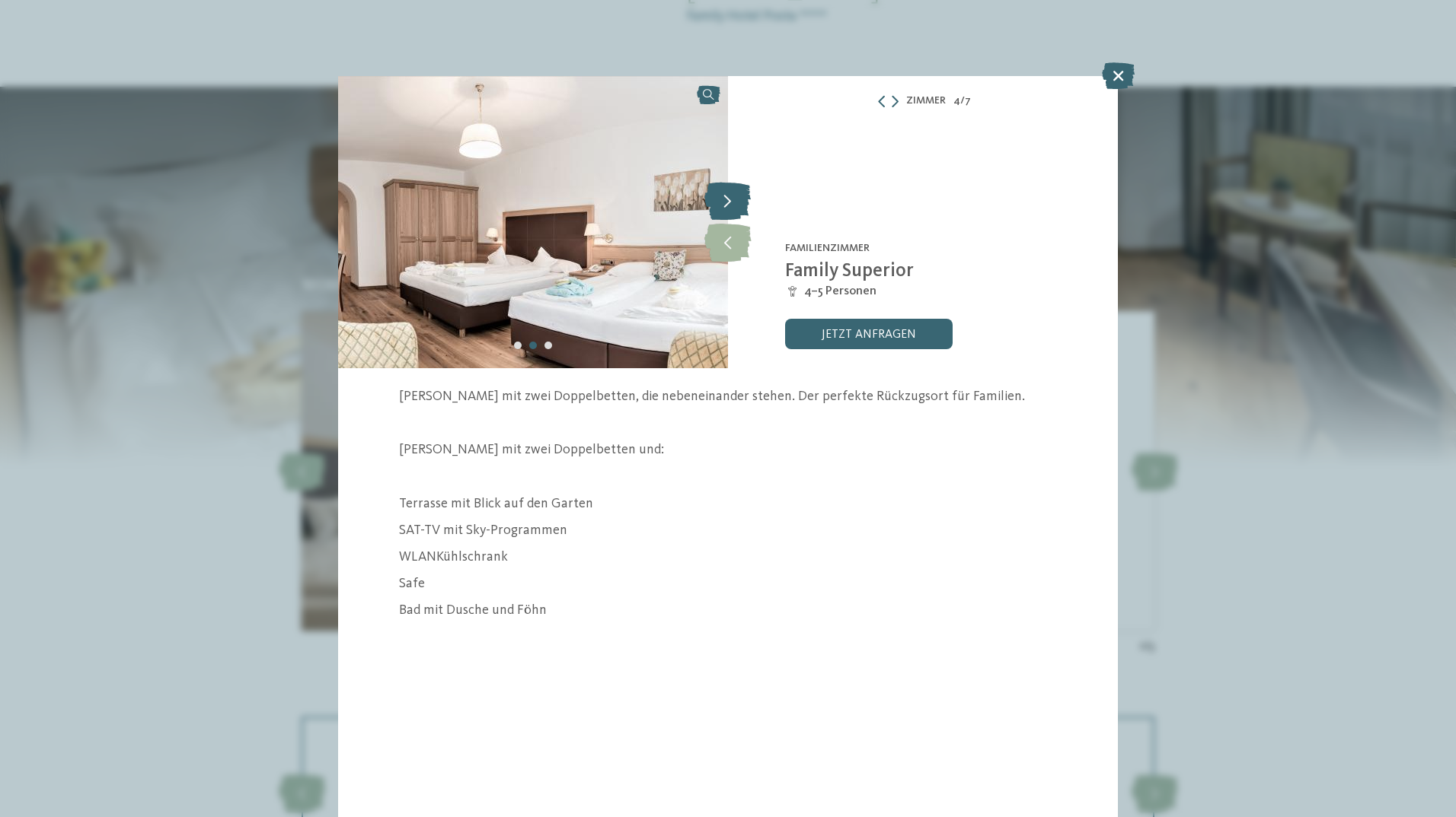
click at [738, 208] on icon at bounding box center [727, 201] width 46 height 38
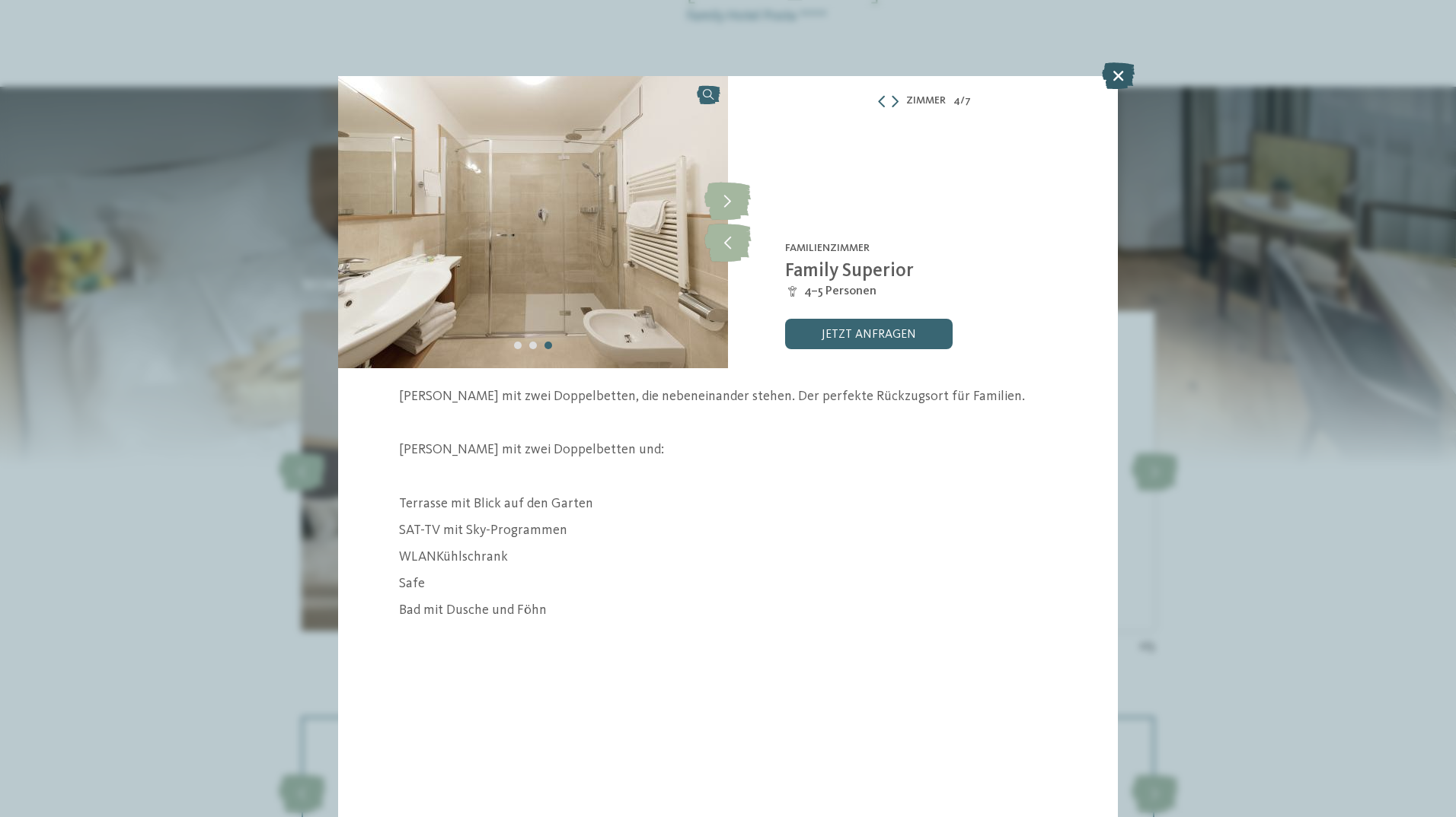
click at [1114, 77] on icon at bounding box center [1118, 75] width 33 height 26
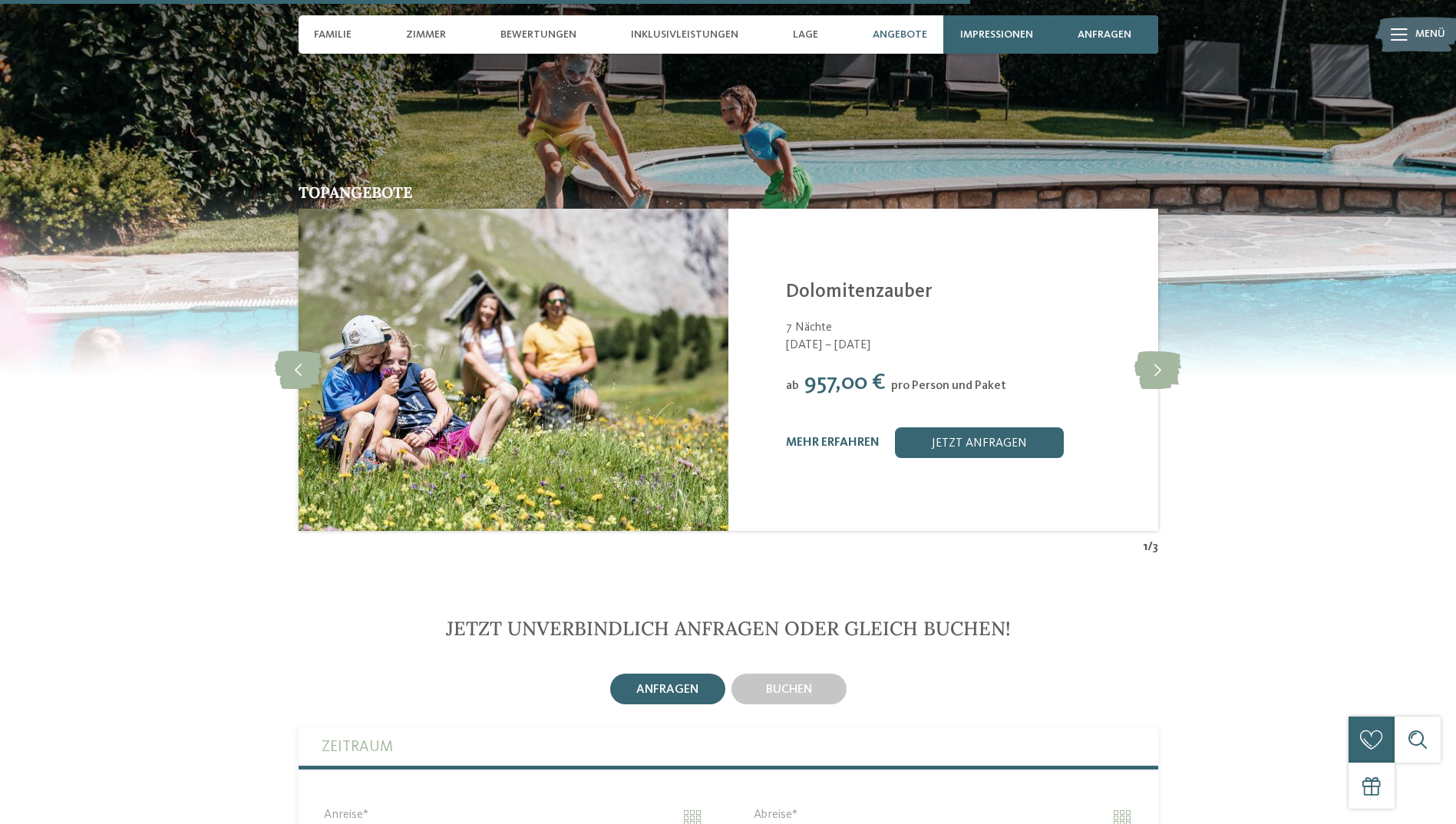
scroll to position [3300, 0]
